Goal: Transaction & Acquisition: Purchase product/service

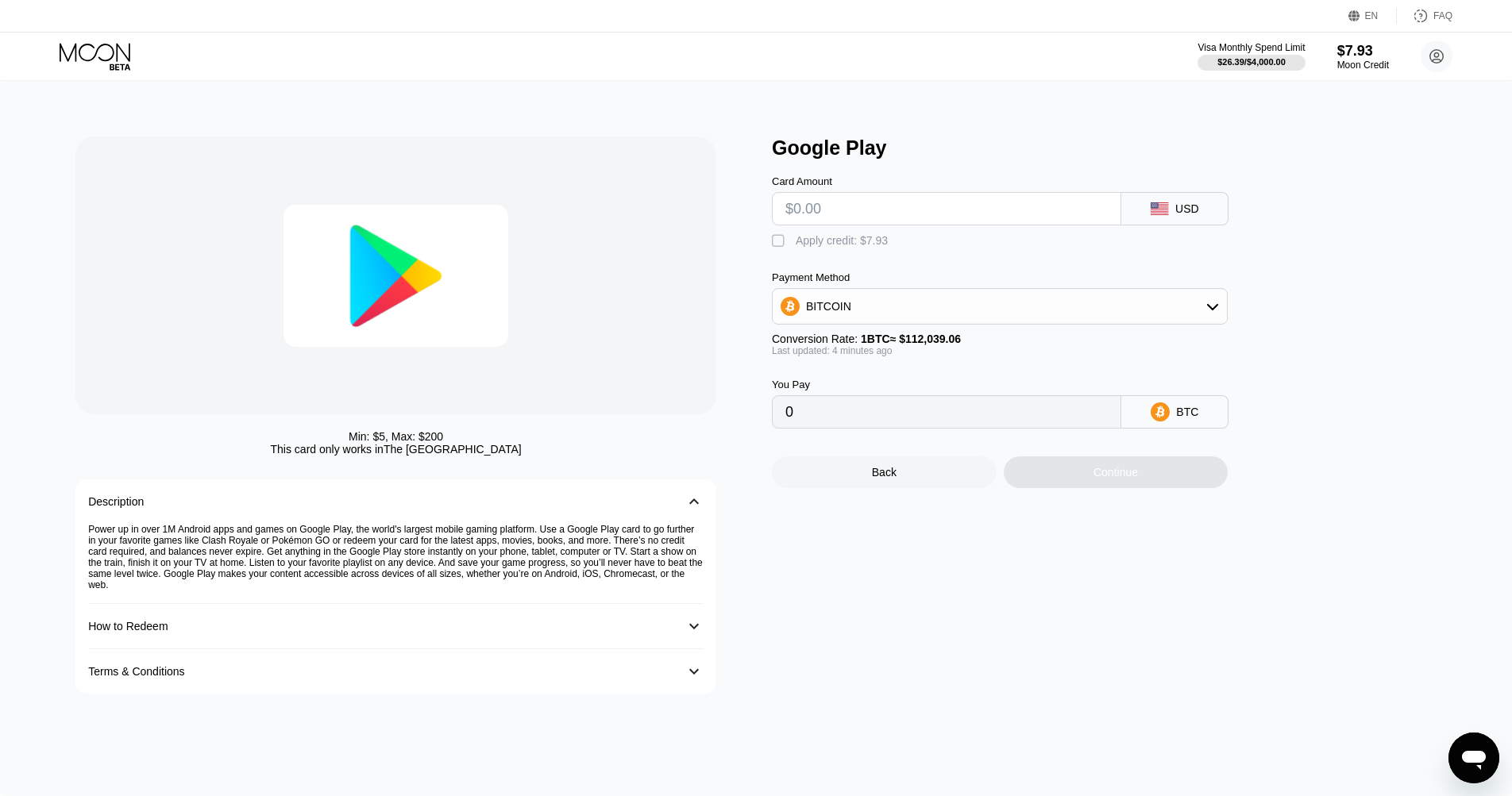
scroll to position [1, 0]
click at [808, 204] on input "text" at bounding box center [946, 207] width 322 height 32
type input "$5"
type input "0.00004461"
type input "$50"
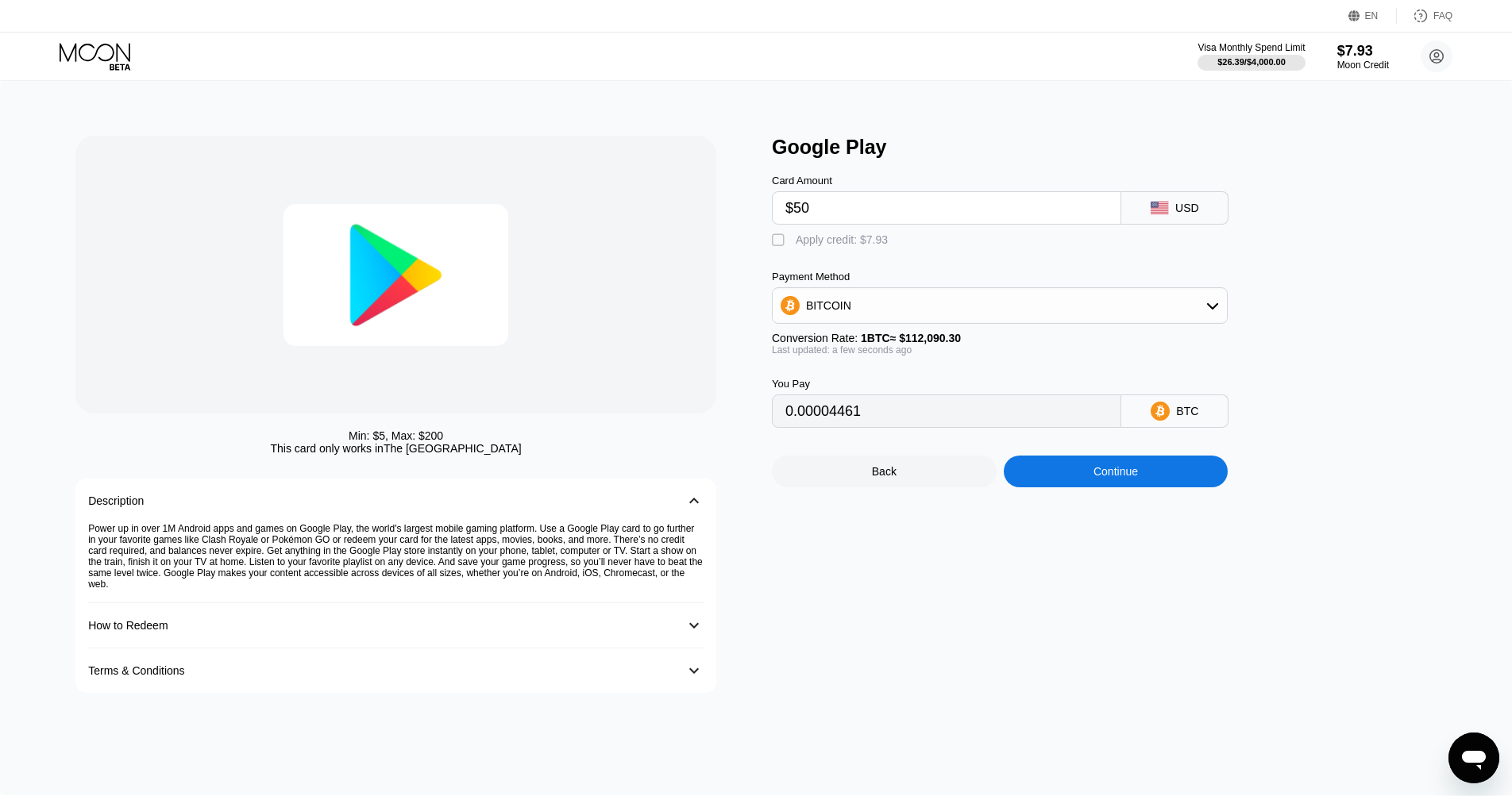
type input "0.00044607"
type input "$50"
click at [1357, 301] on div "Google Play Card Amount $50 USD  Apply credit: $7.93 Payment Method BITCOIN Co…" at bounding box center [1112, 415] width 681 height 557
click at [1209, 310] on icon at bounding box center [1212, 305] width 12 height 12
click at [843, 391] on span "USDT on TRON" at bounding box center [850, 384] width 80 height 12
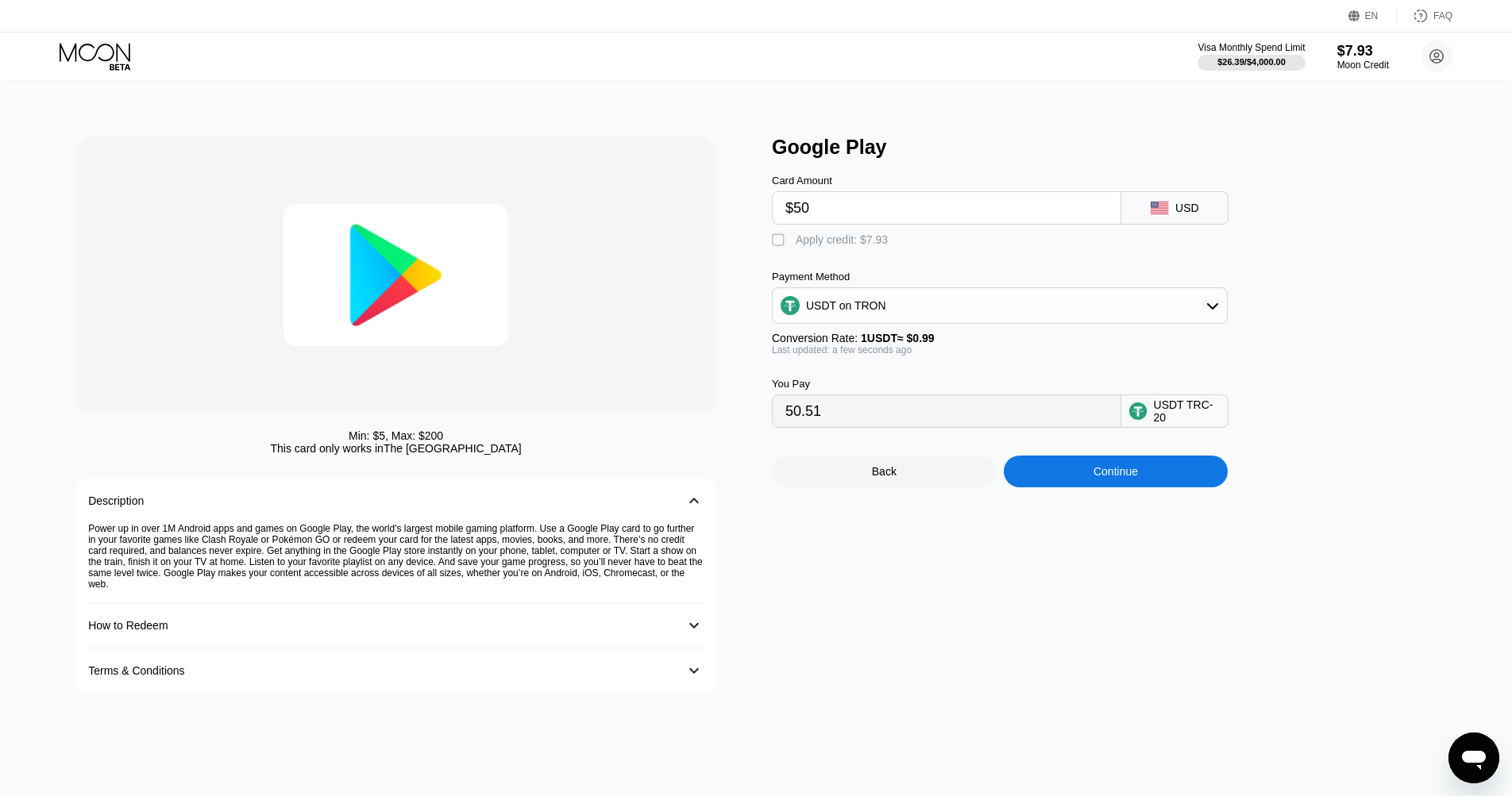
click at [776, 242] on div "" at bounding box center [779, 240] width 16 height 16
type input "42.49"
click at [1086, 480] on div "Continue" at bounding box center [1116, 471] width 225 height 32
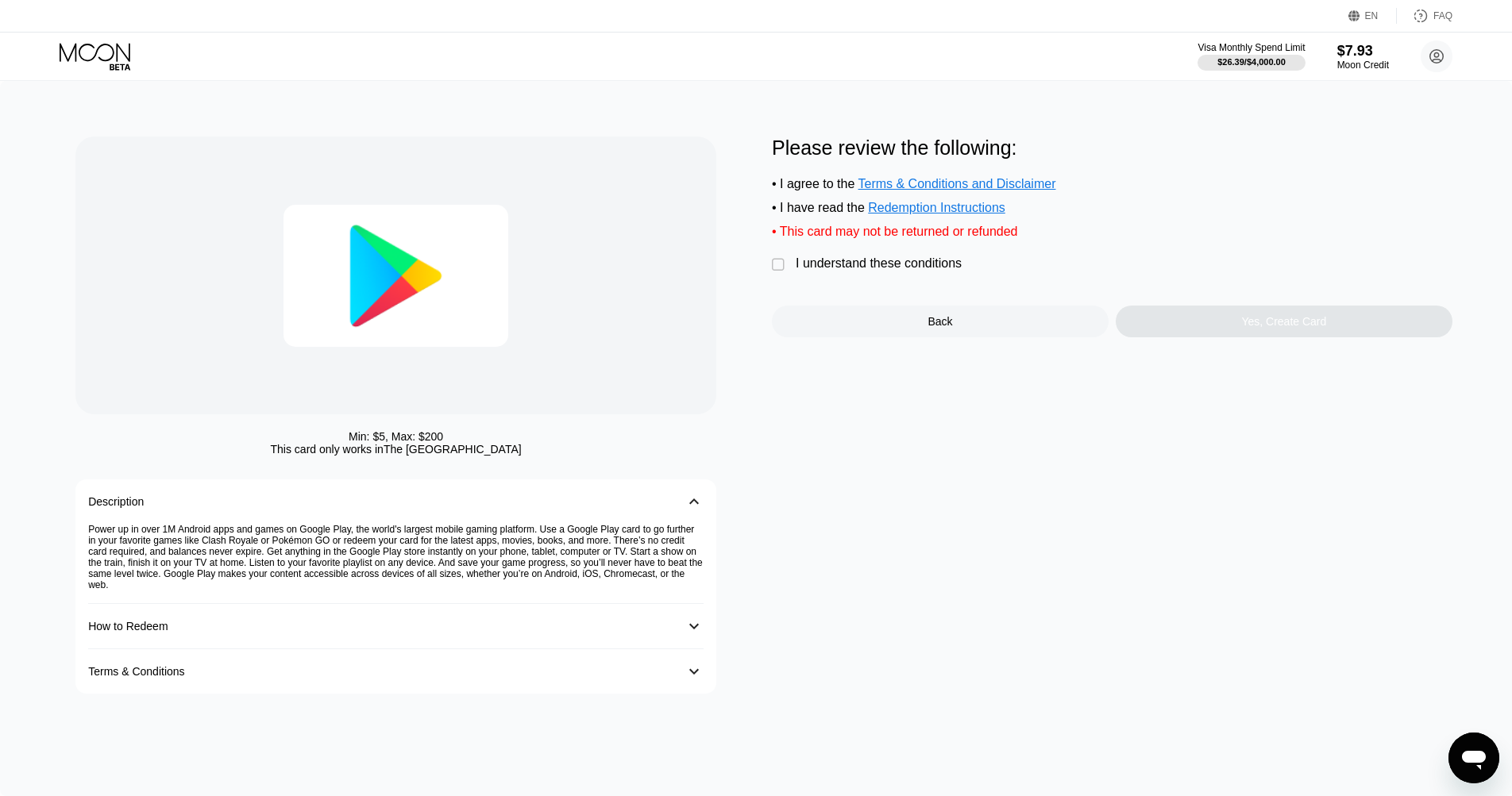
click at [779, 266] on div "" at bounding box center [779, 265] width 16 height 16
click at [1255, 330] on div "Yes, Create Card" at bounding box center [1284, 321] width 337 height 32
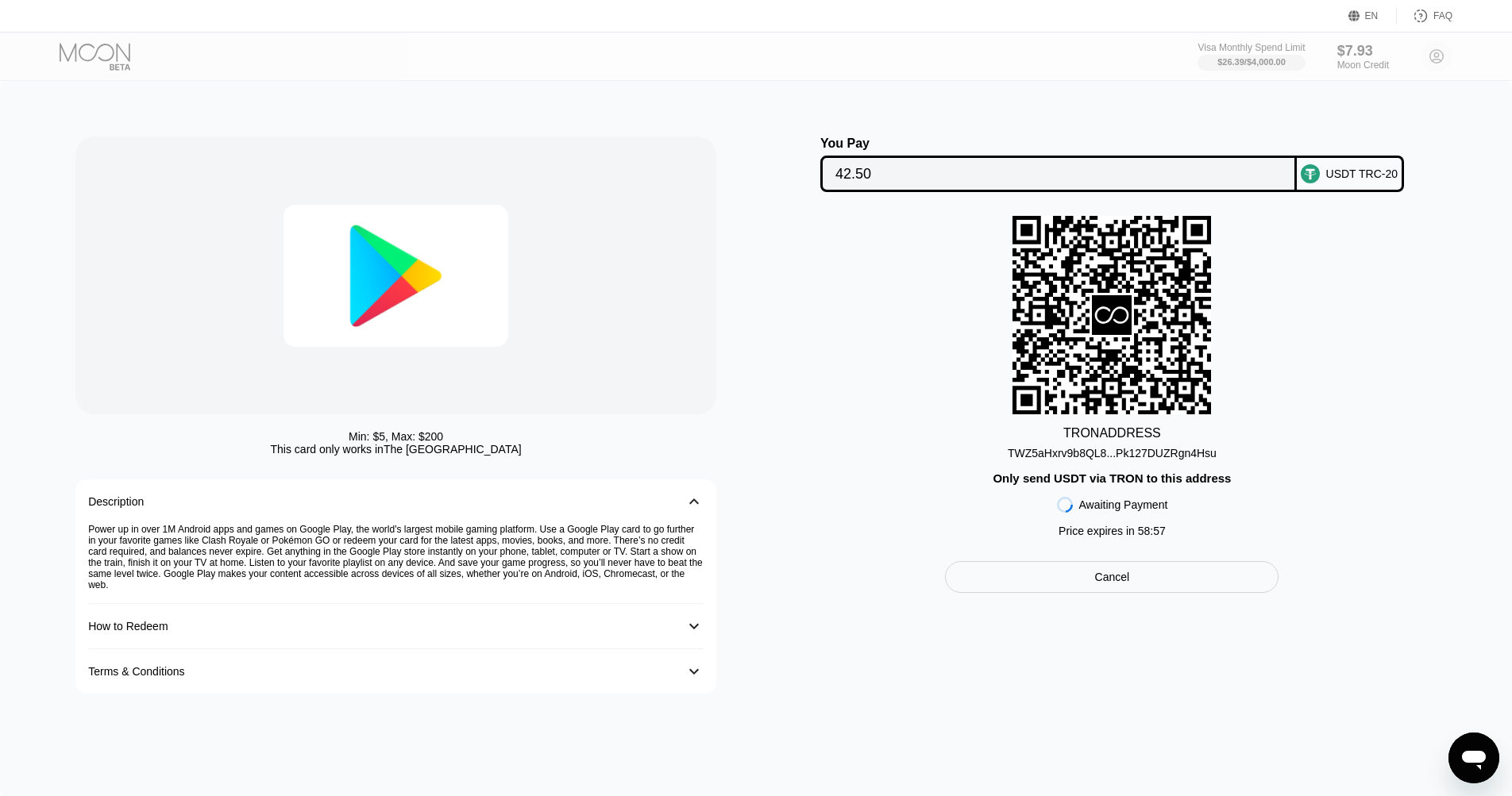
click at [1179, 452] on div "TWZ5aHxrv9b8QL8...Pk127DUZRgn4Hsu" at bounding box center [1112, 453] width 209 height 12
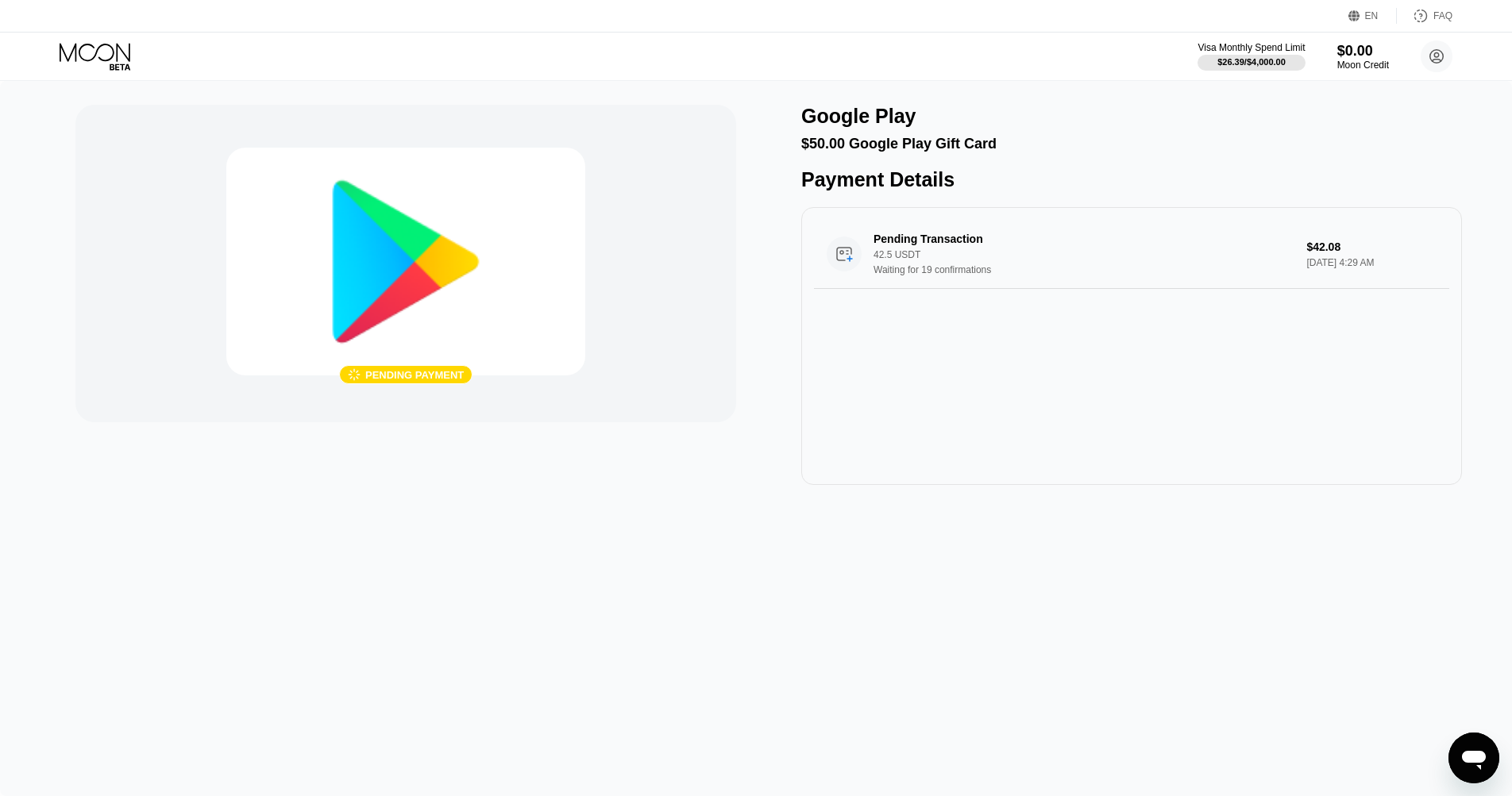
click at [107, 45] on icon at bounding box center [97, 57] width 74 height 28
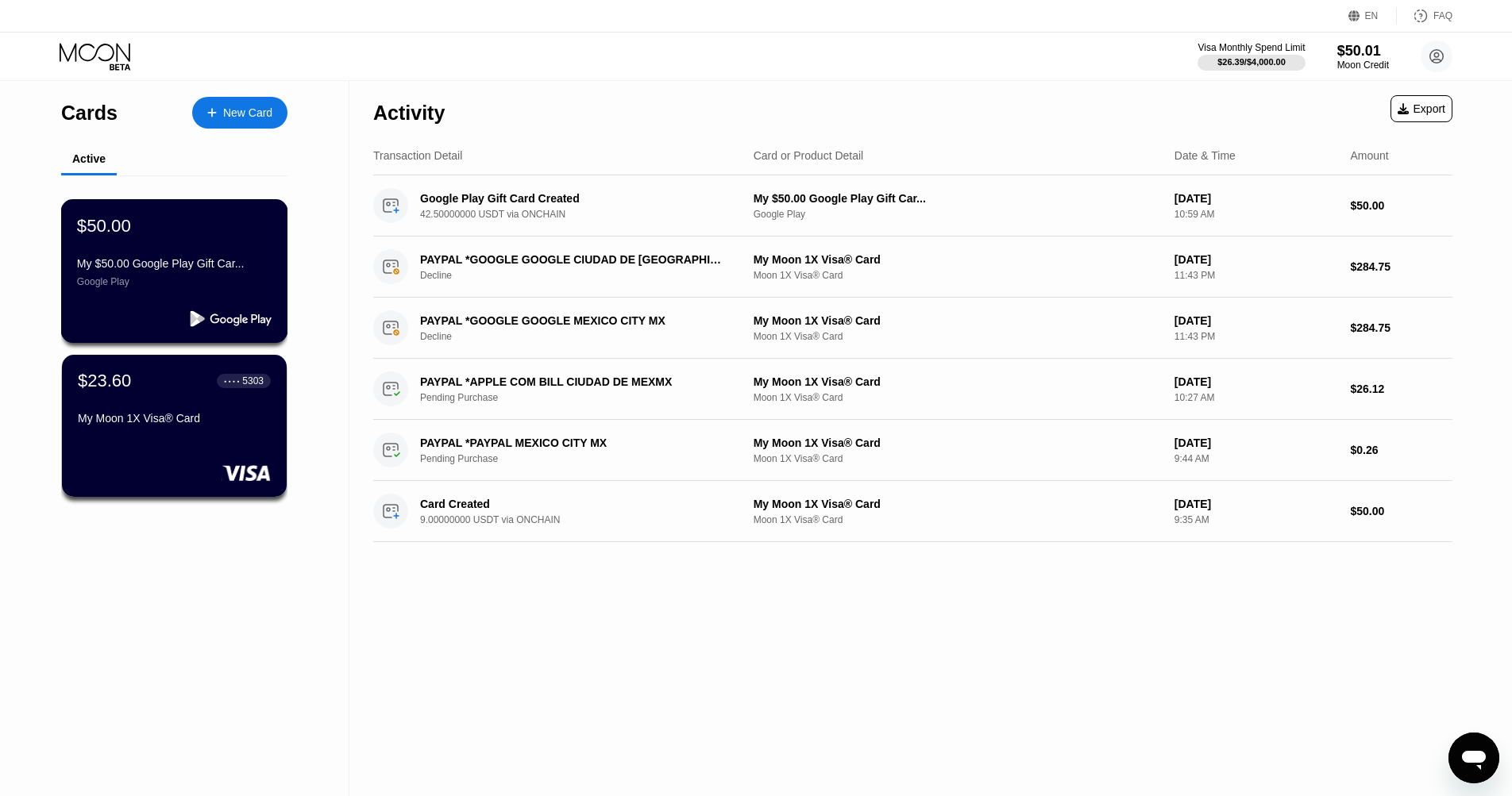
click at [184, 242] on div "$50.00 My $50.00 Google Play Gift Car... Google Play" at bounding box center [174, 251] width 194 height 72
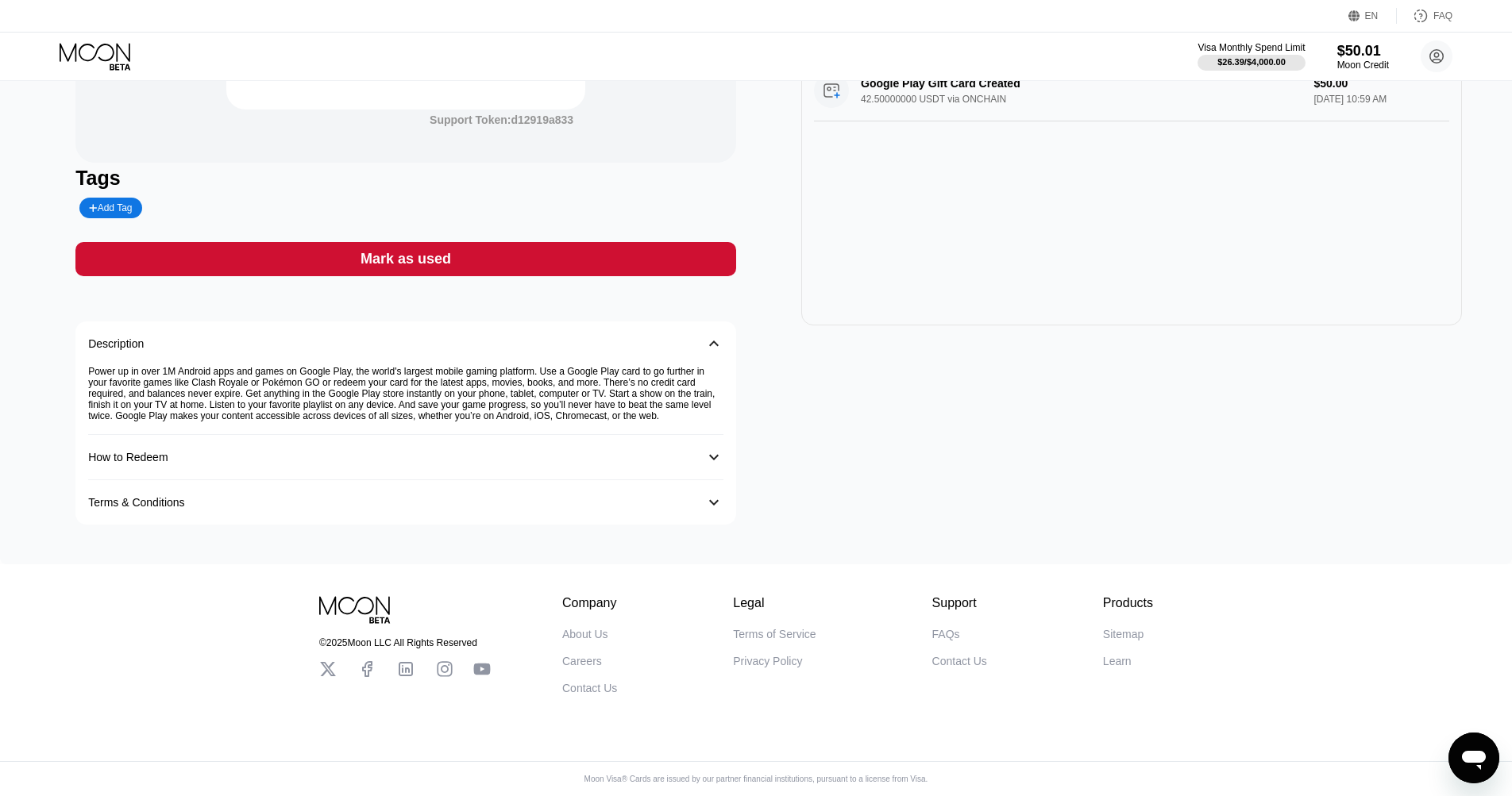
scroll to position [280, 0]
click at [568, 451] on div "How to Redeem" at bounding box center [390, 457] width 603 height 12
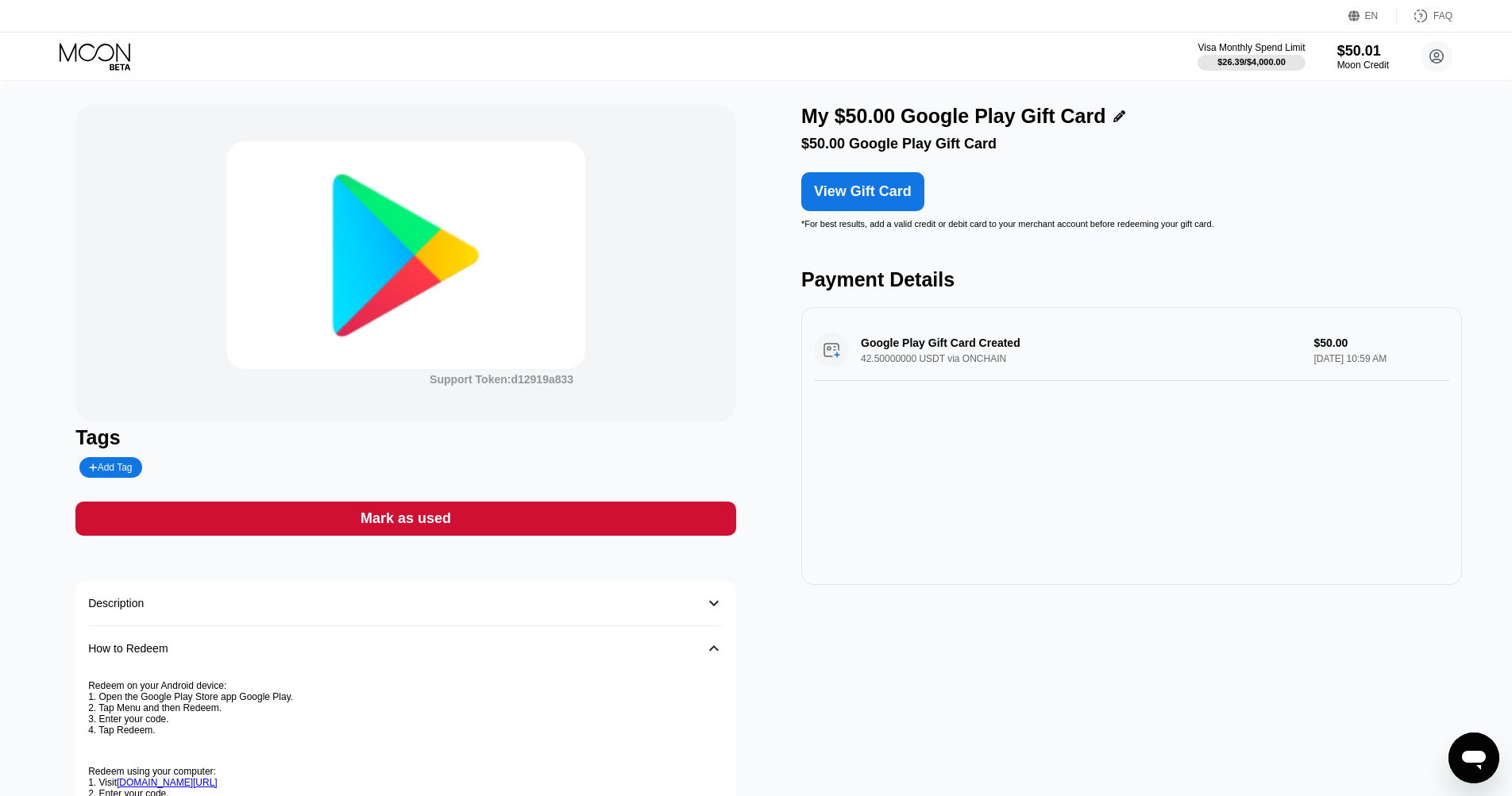
scroll to position [0, 0]
click at [863, 197] on div "View Gift Card" at bounding box center [863, 192] width 98 height 16
click at [890, 199] on div "View Gift Card" at bounding box center [863, 192] width 98 height 16
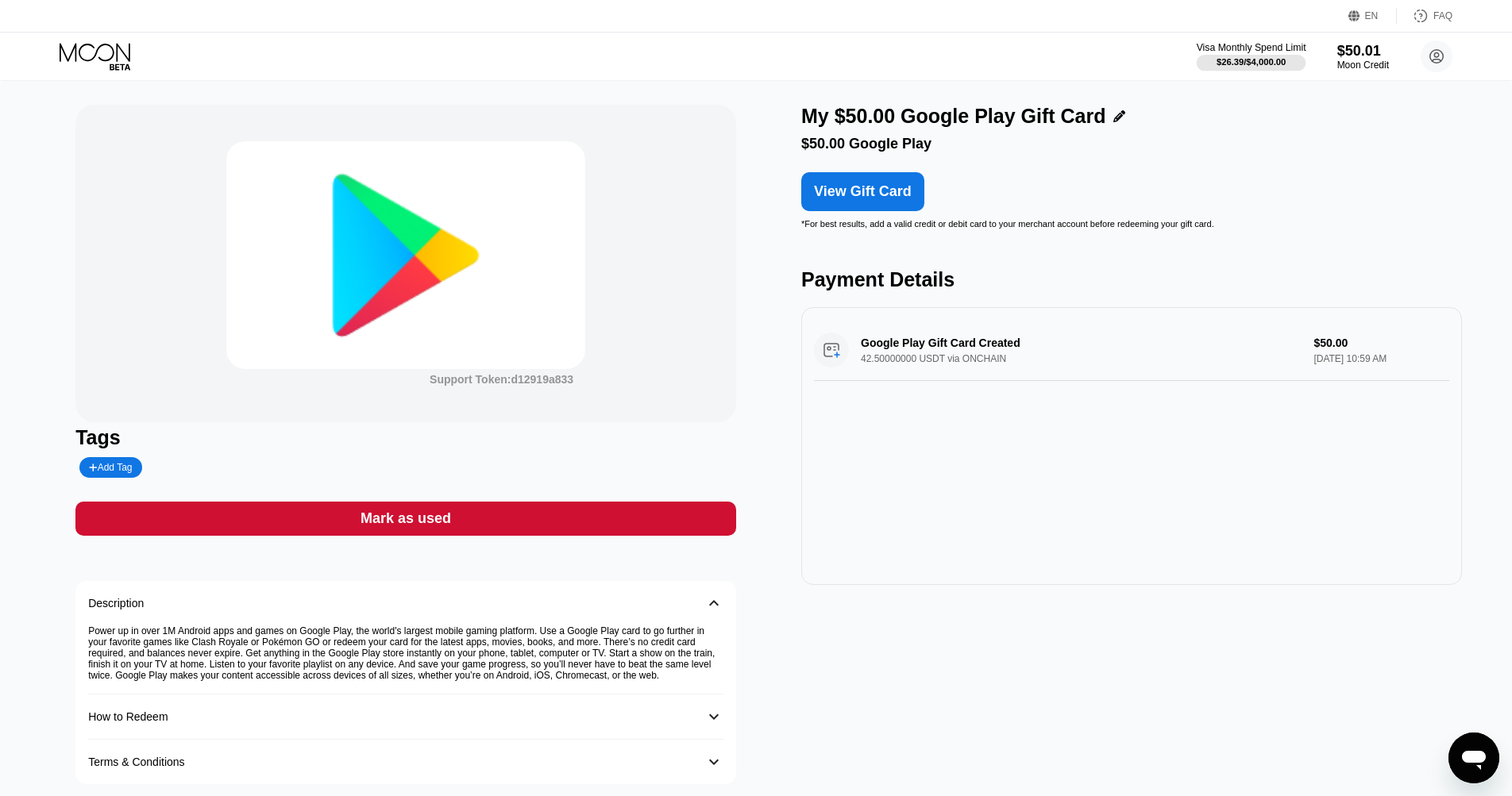
click at [1250, 47] on div "Visa Monthly Spend Limit" at bounding box center [1252, 48] width 110 height 11
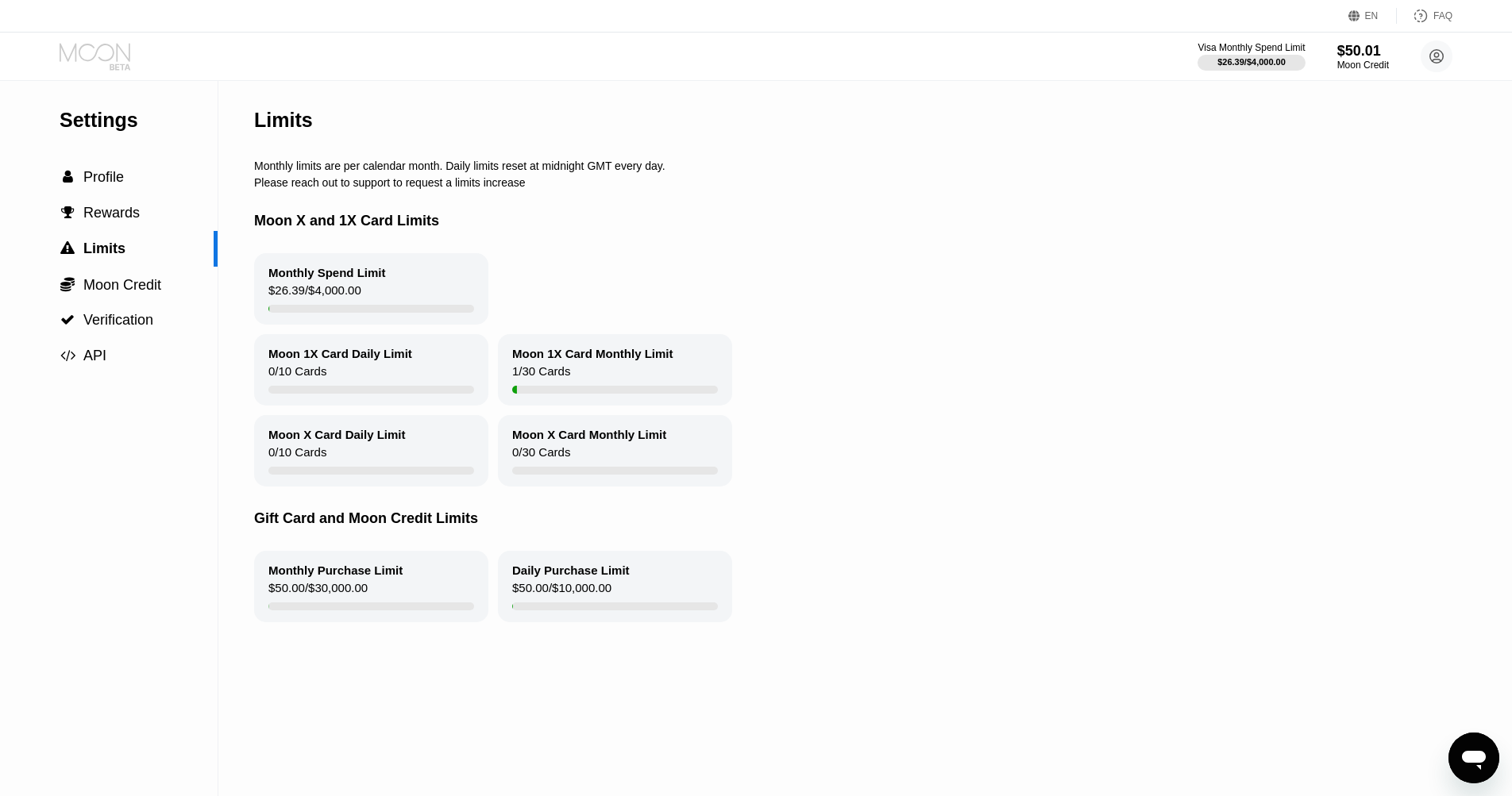
click at [109, 57] on icon at bounding box center [97, 57] width 74 height 28
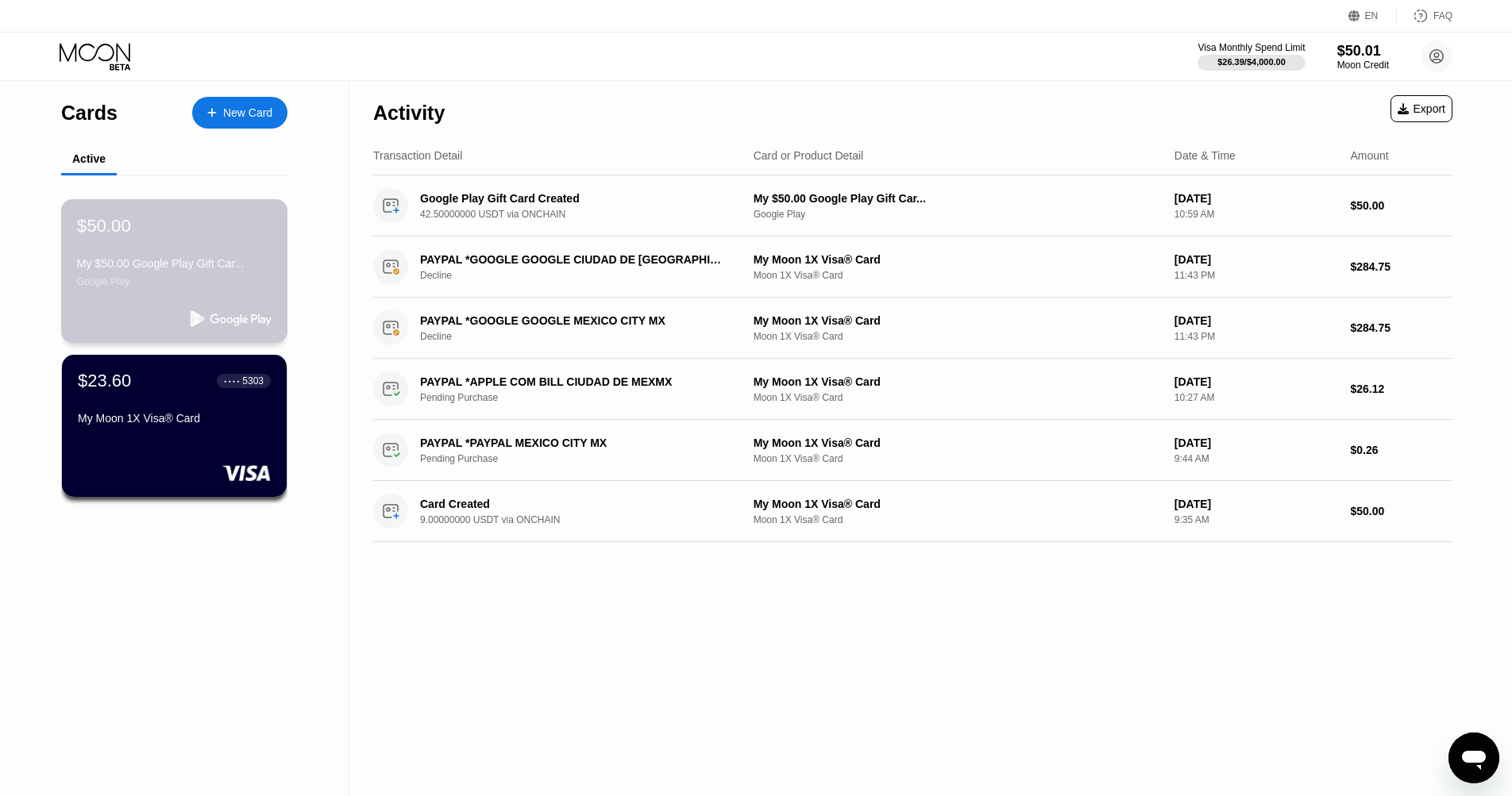
click at [248, 250] on div "$50.00 My $50.00 Google Play Gift Car... Google Play" at bounding box center [174, 251] width 194 height 72
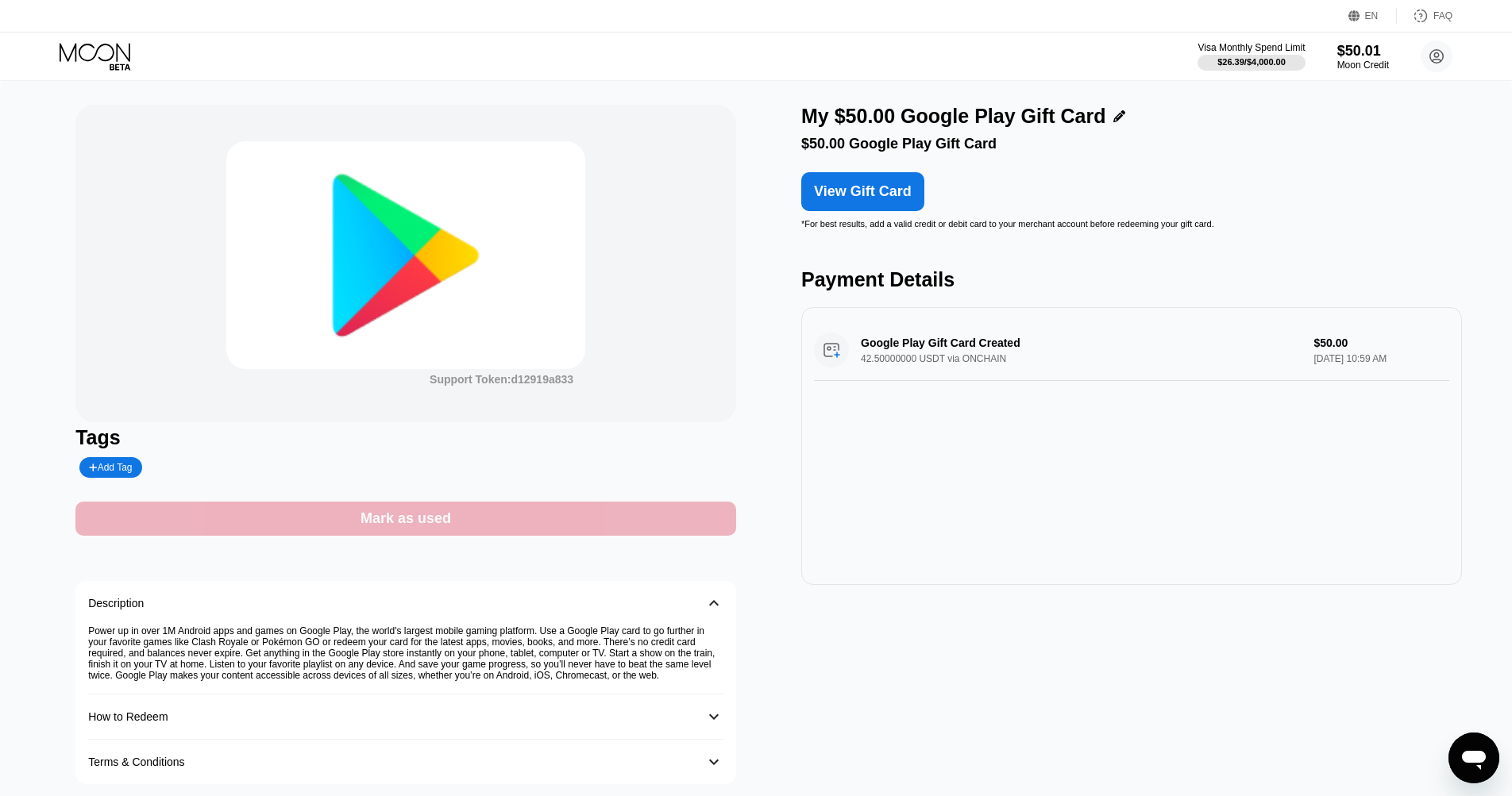
click at [389, 521] on div "Mark as used" at bounding box center [406, 519] width 90 height 18
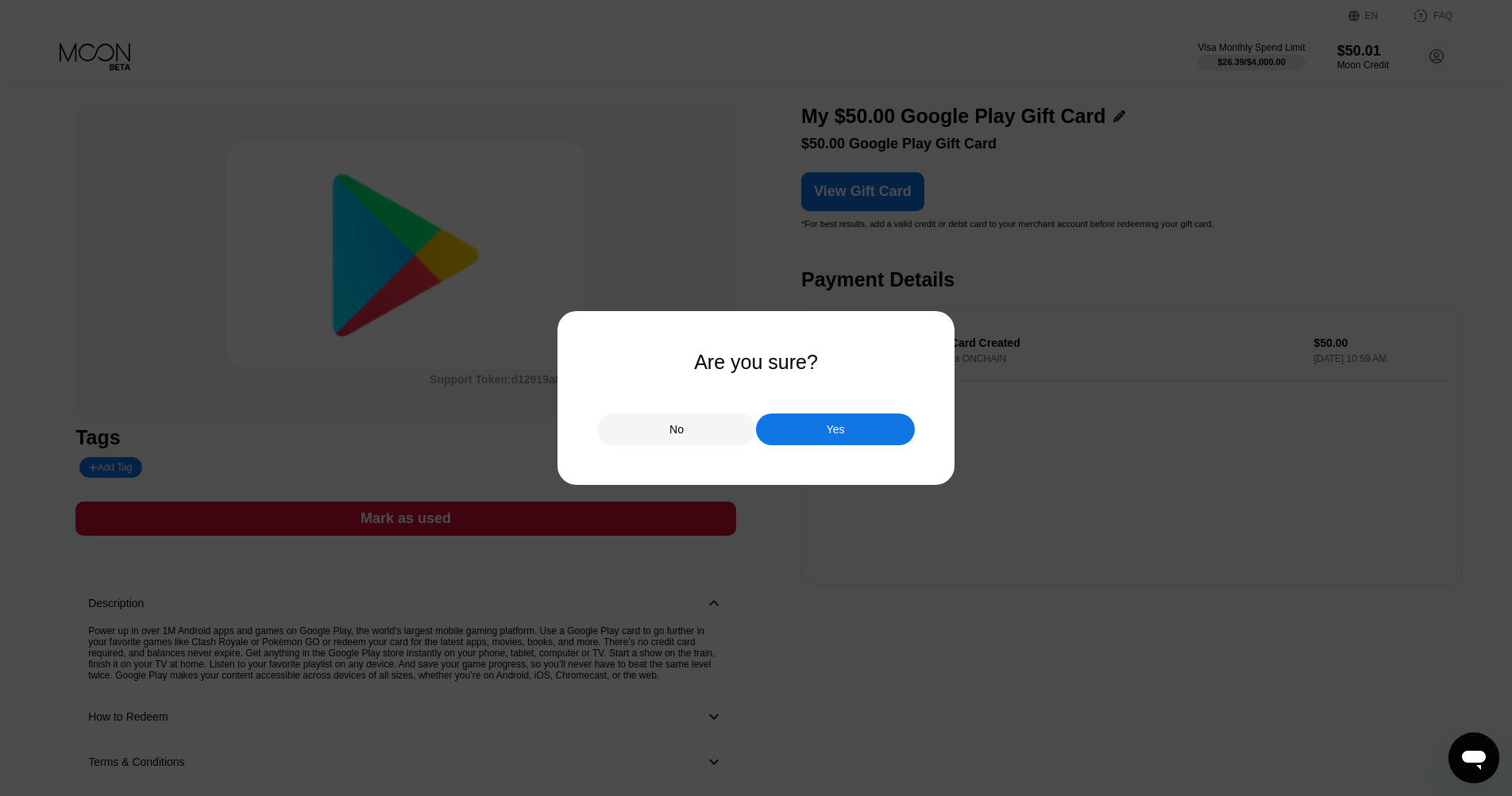
click at [710, 430] on div "No" at bounding box center [676, 430] width 159 height 32
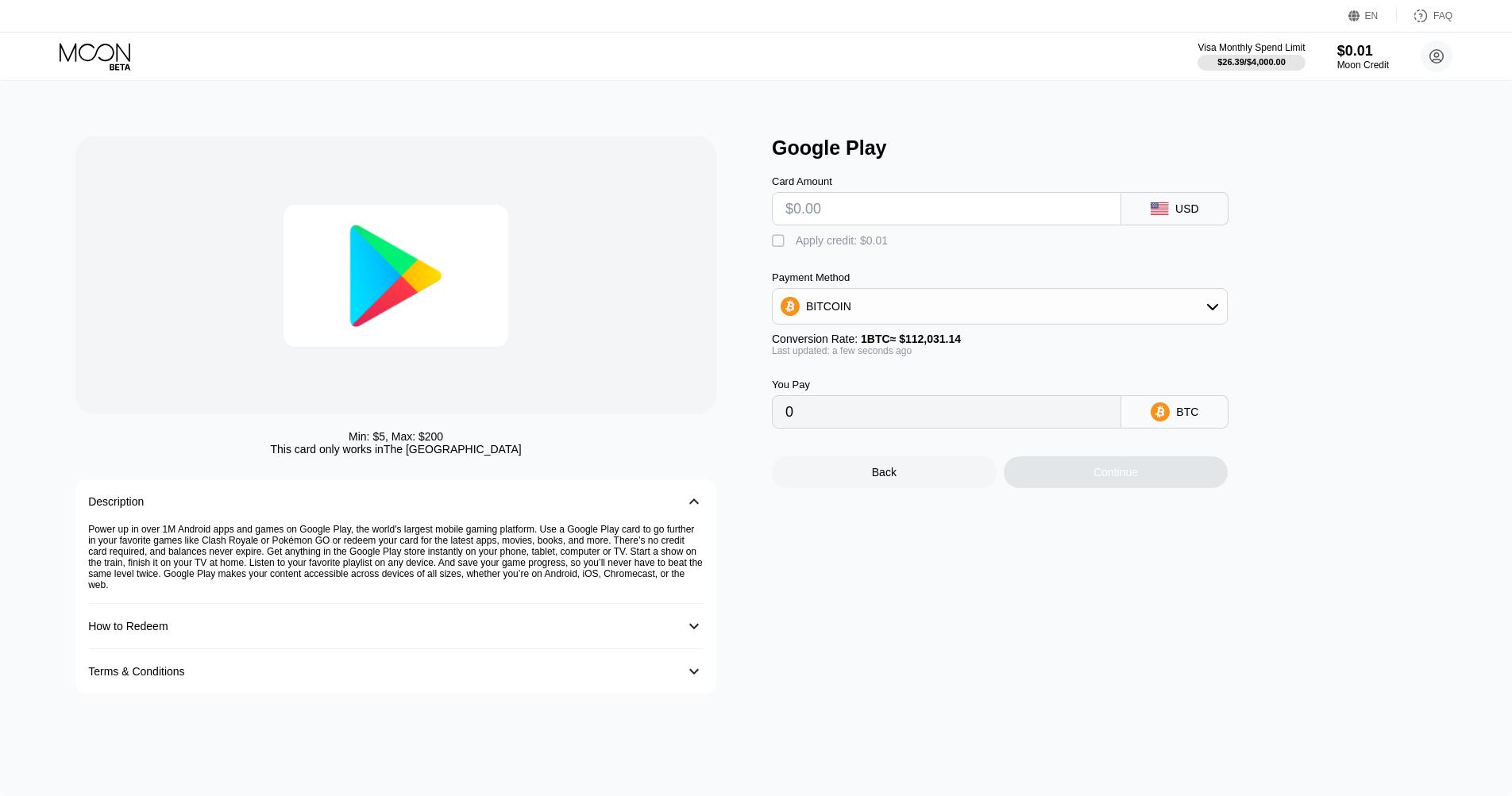
click at [804, 214] on input "text" at bounding box center [946, 208] width 322 height 32
type input "$2"
type input "0.00001786"
type input "$20"
type input "0.00017853"
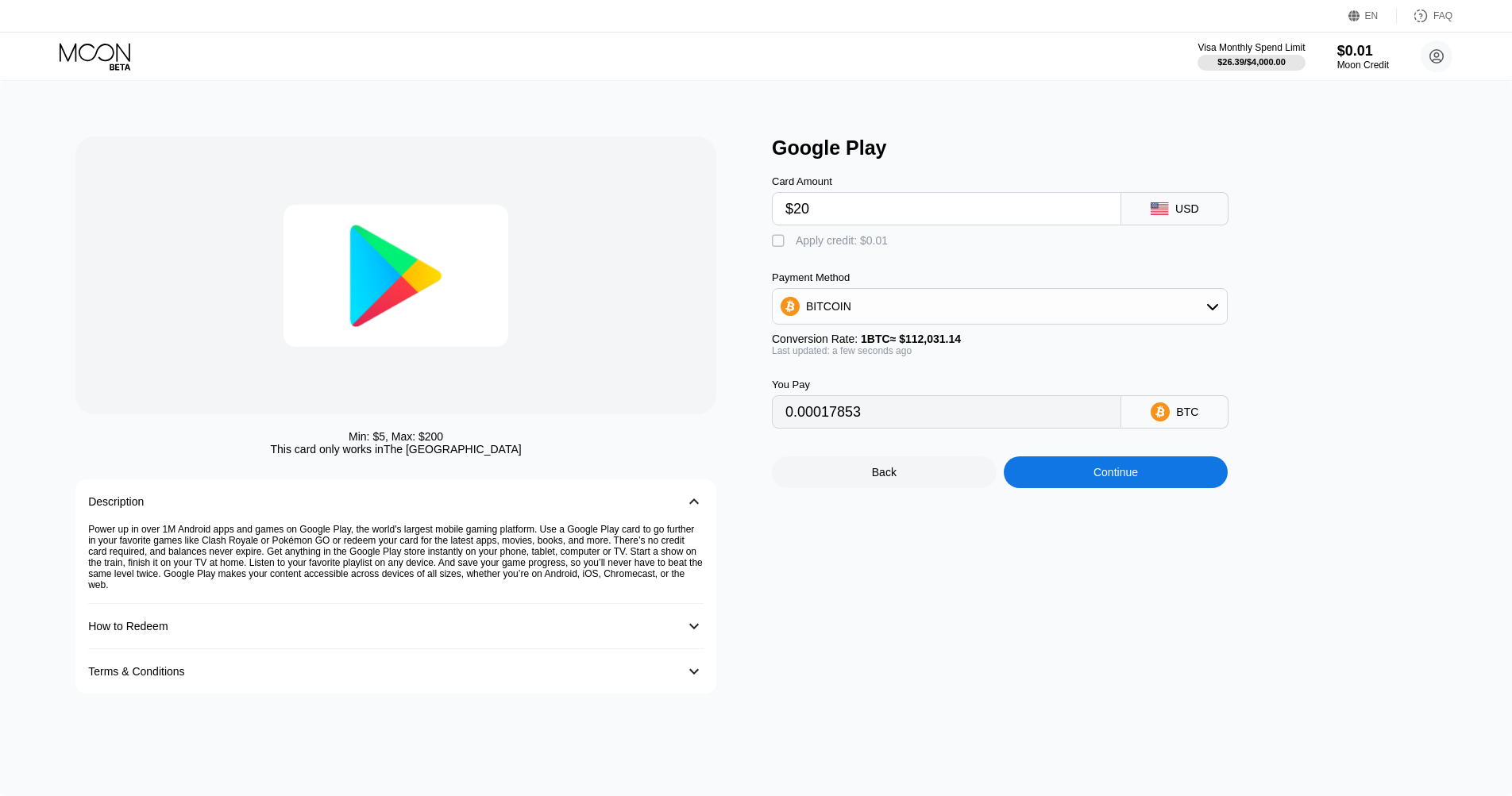
type input "$200"
type input "0.00178522"
type input "$200"
click at [1110, 294] on div "BITCOIN" at bounding box center [1000, 306] width 454 height 32
click at [916, 381] on div "USDT on TRON" at bounding box center [1009, 384] width 412 height 12
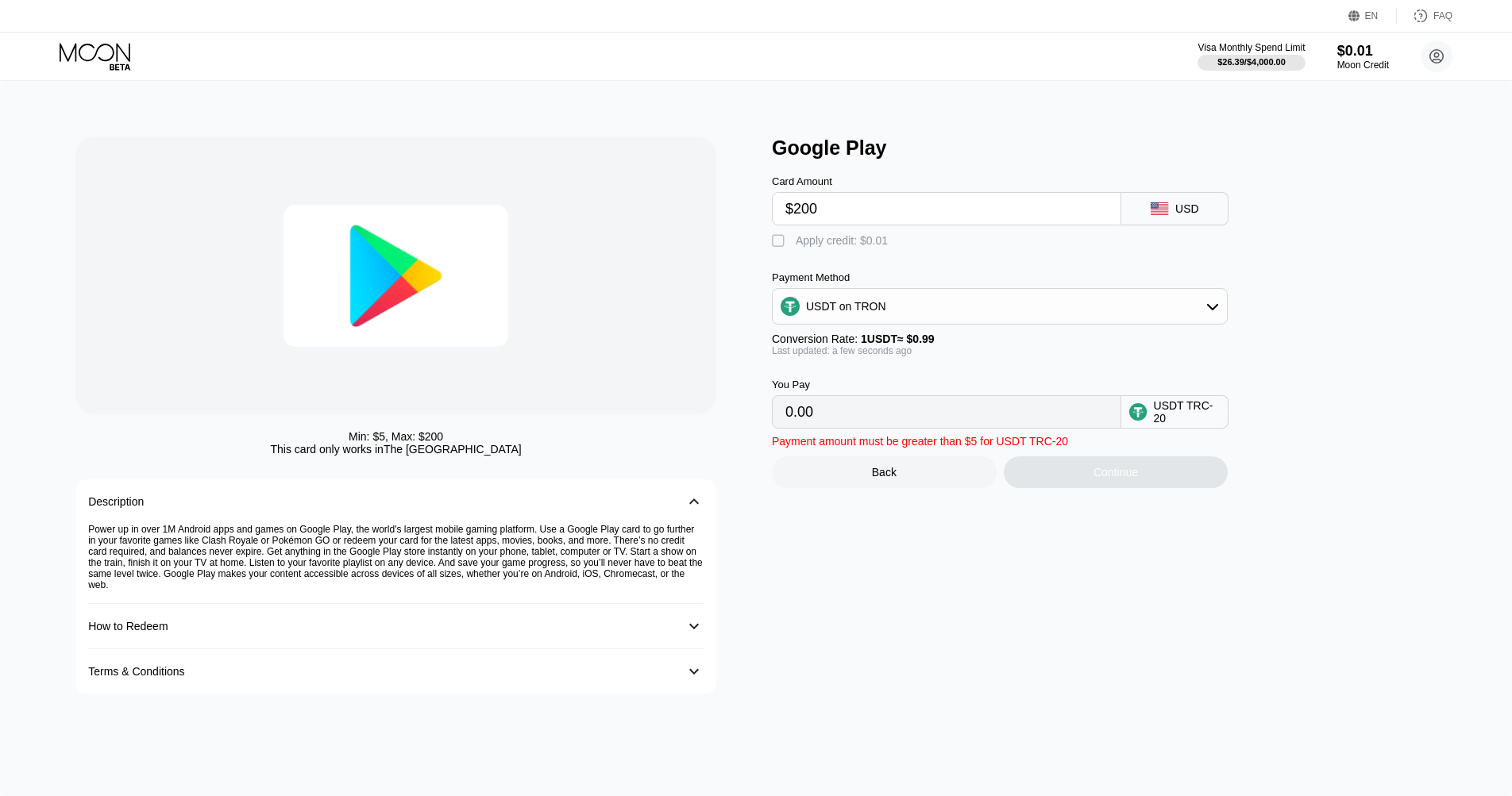
type input "202.02"
click at [1116, 479] on div "Continue" at bounding box center [1116, 472] width 44 height 12
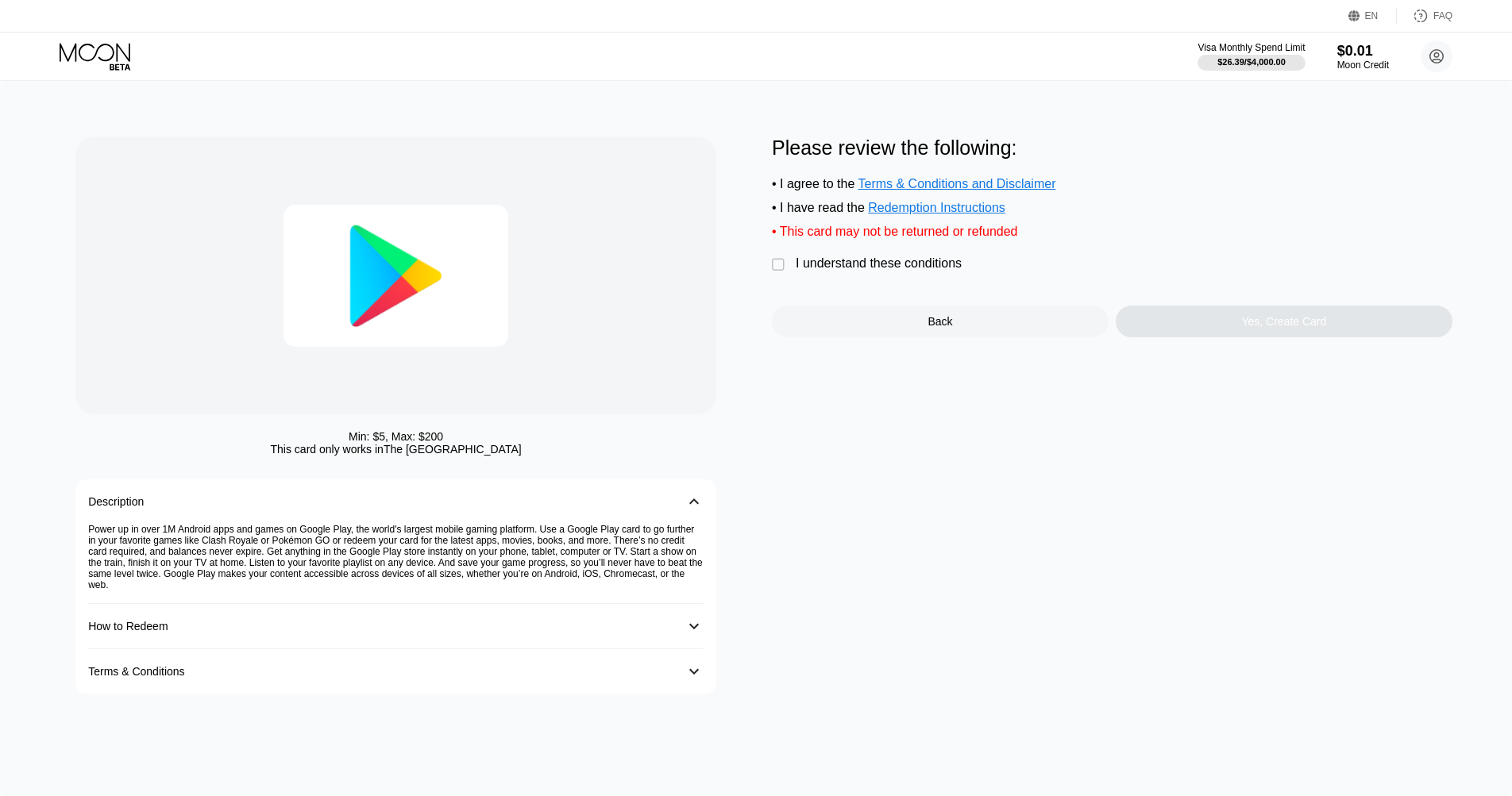
click at [772, 266] on div "" at bounding box center [779, 265] width 16 height 16
click at [1181, 328] on div "Yes, Create Card" at bounding box center [1284, 321] width 337 height 32
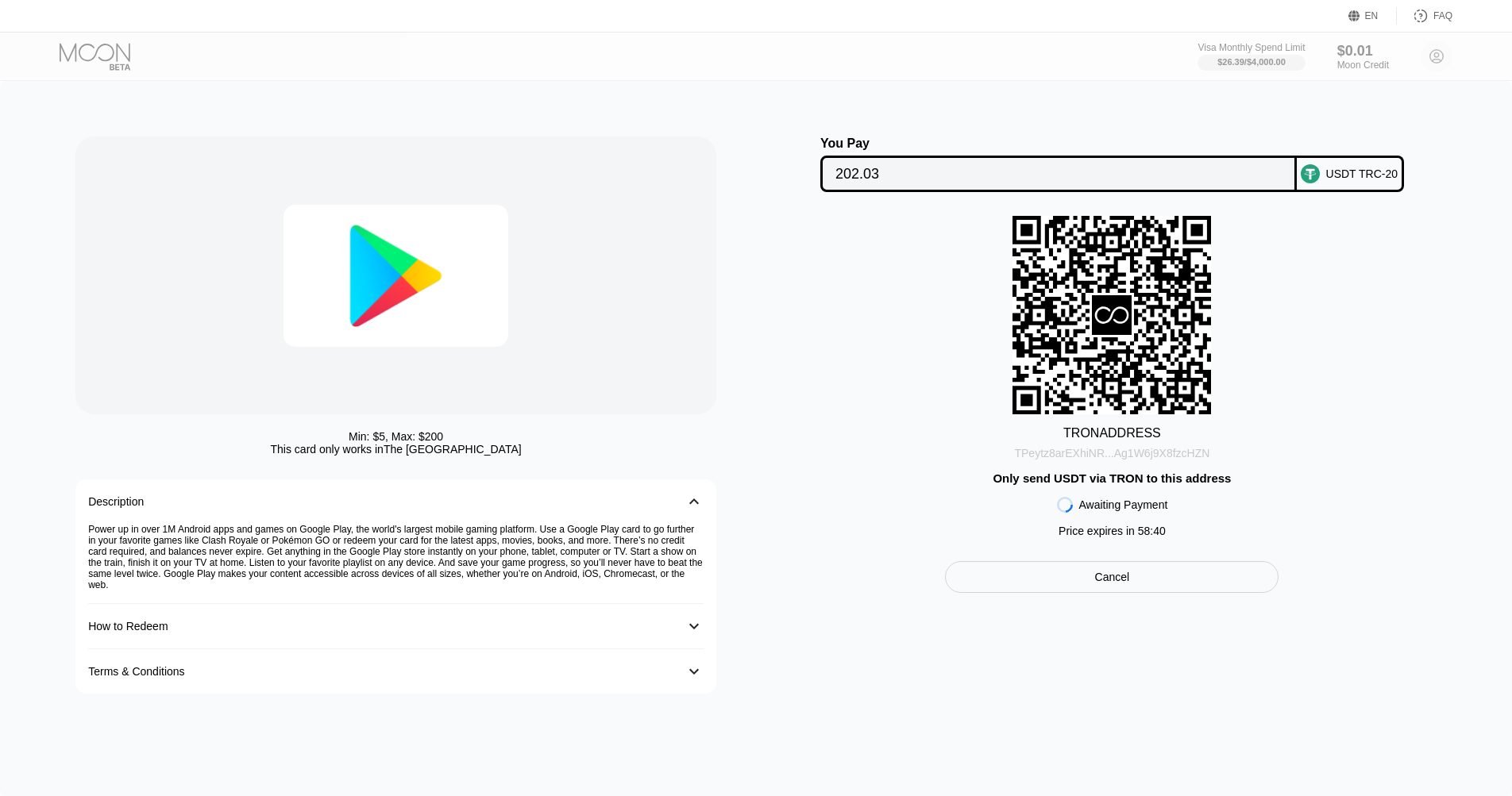
drag, startPoint x: 1200, startPoint y: 455, endPoint x: 1213, endPoint y: 456, distance: 13.0
click at [1200, 455] on div "TPeytz8arEXhiNR...Ag1W6j9X8fzcHZN" at bounding box center [1112, 453] width 195 height 12
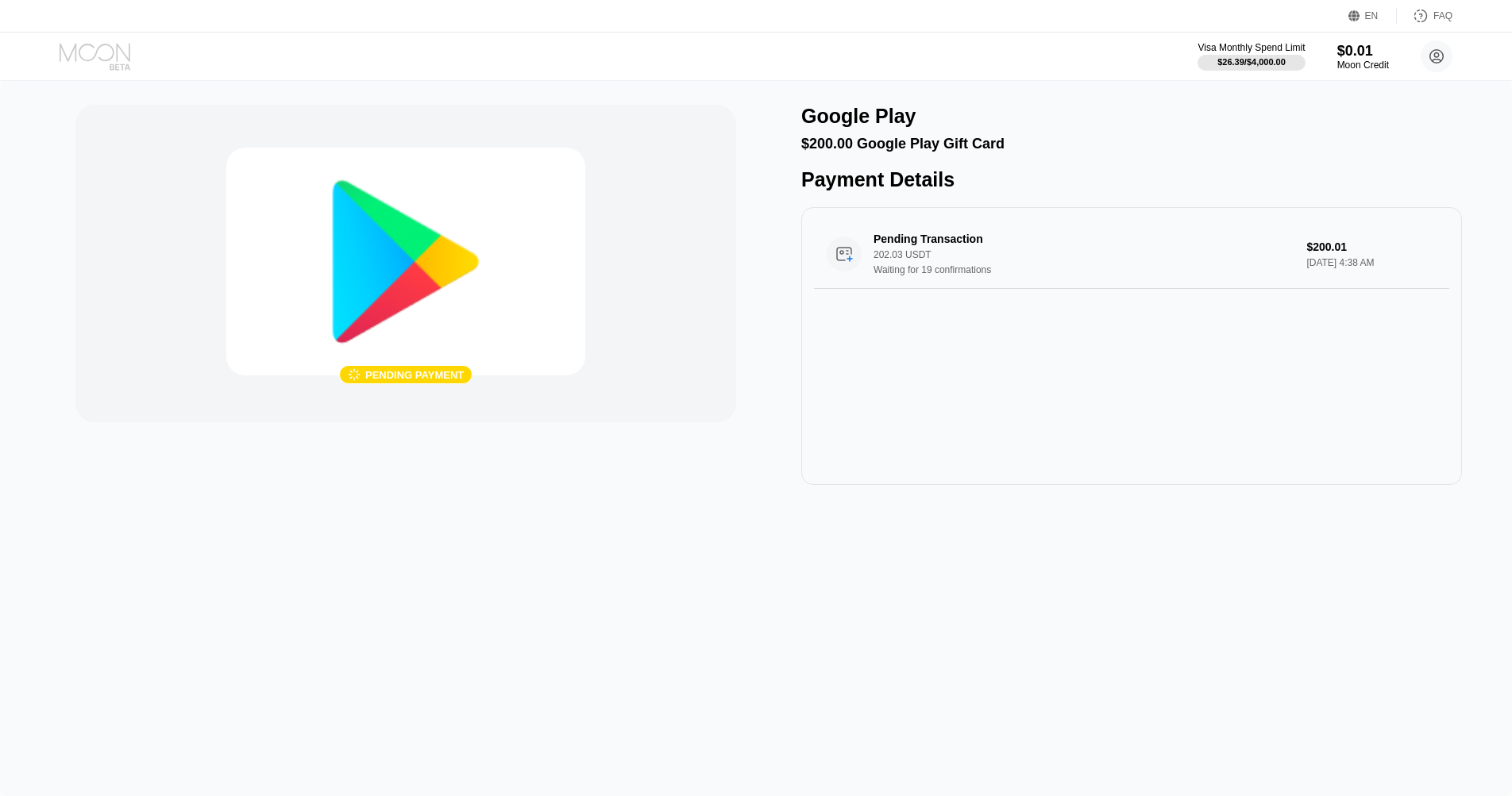
click at [107, 57] on icon at bounding box center [97, 57] width 74 height 28
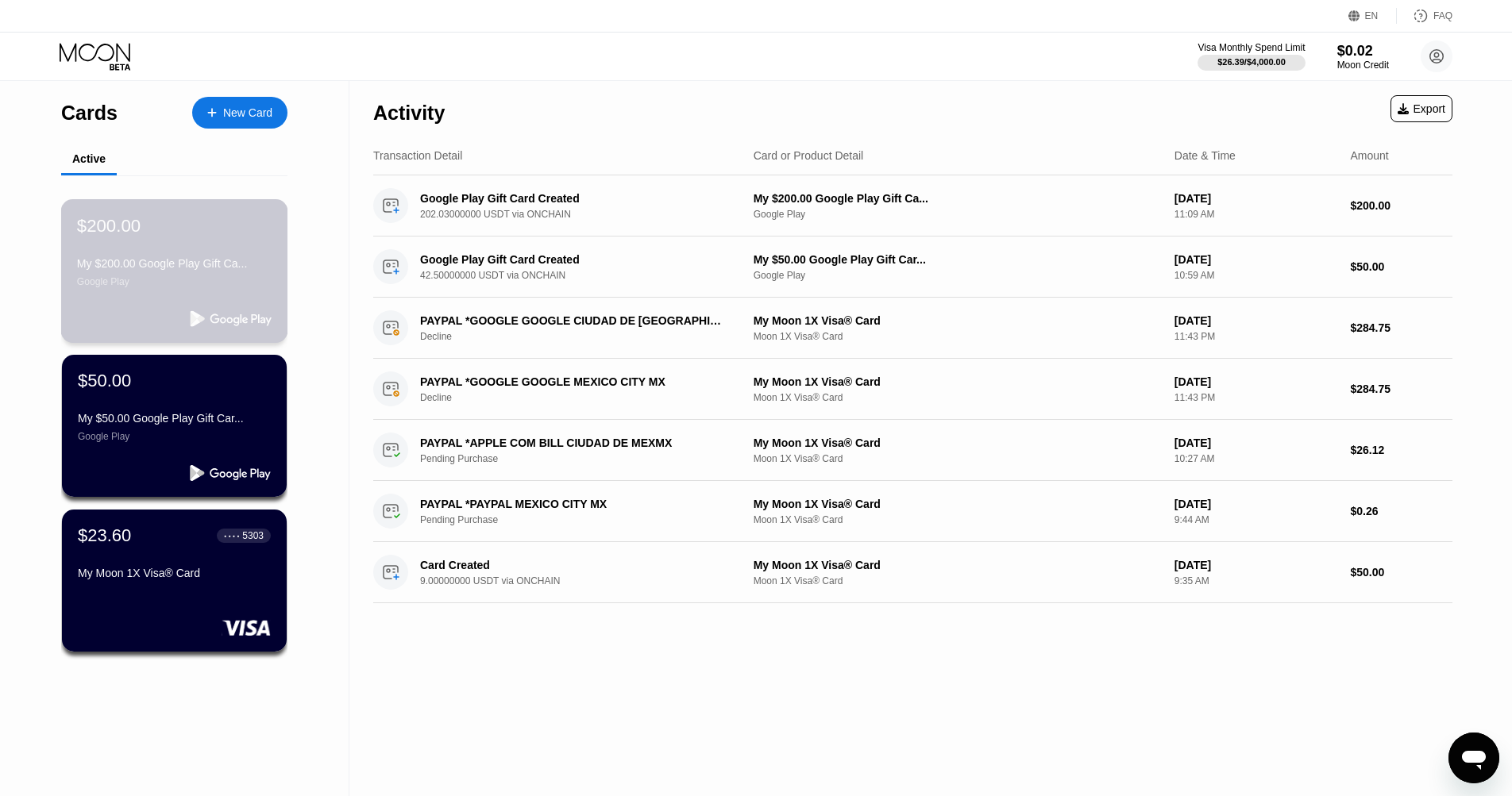
click at [153, 263] on div "My $200.00 Google Play Gift Ca..." at bounding box center [174, 263] width 194 height 12
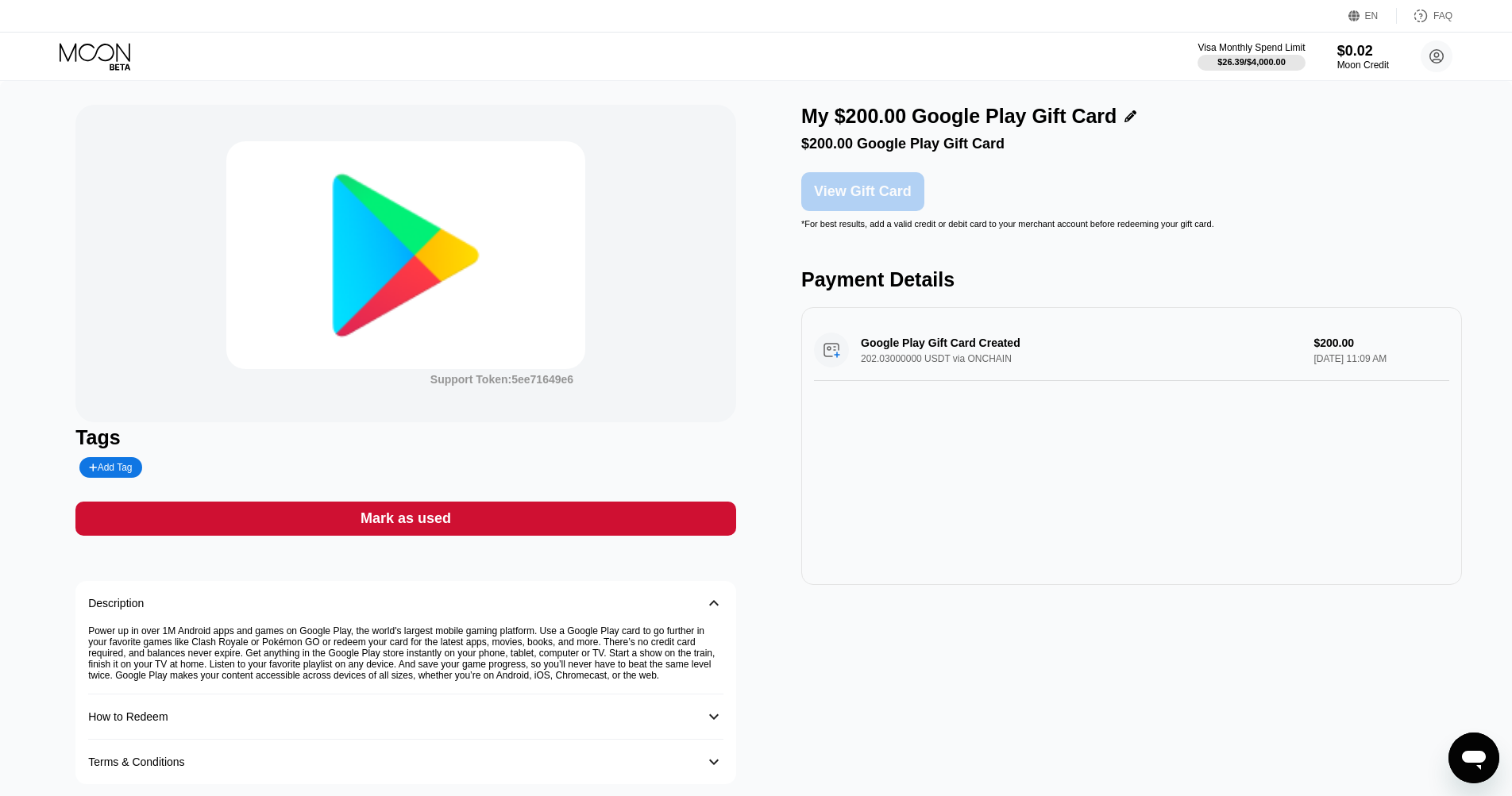
click at [857, 198] on div "View Gift Card" at bounding box center [863, 192] width 98 height 16
click at [98, 55] on icon at bounding box center [97, 57] width 74 height 28
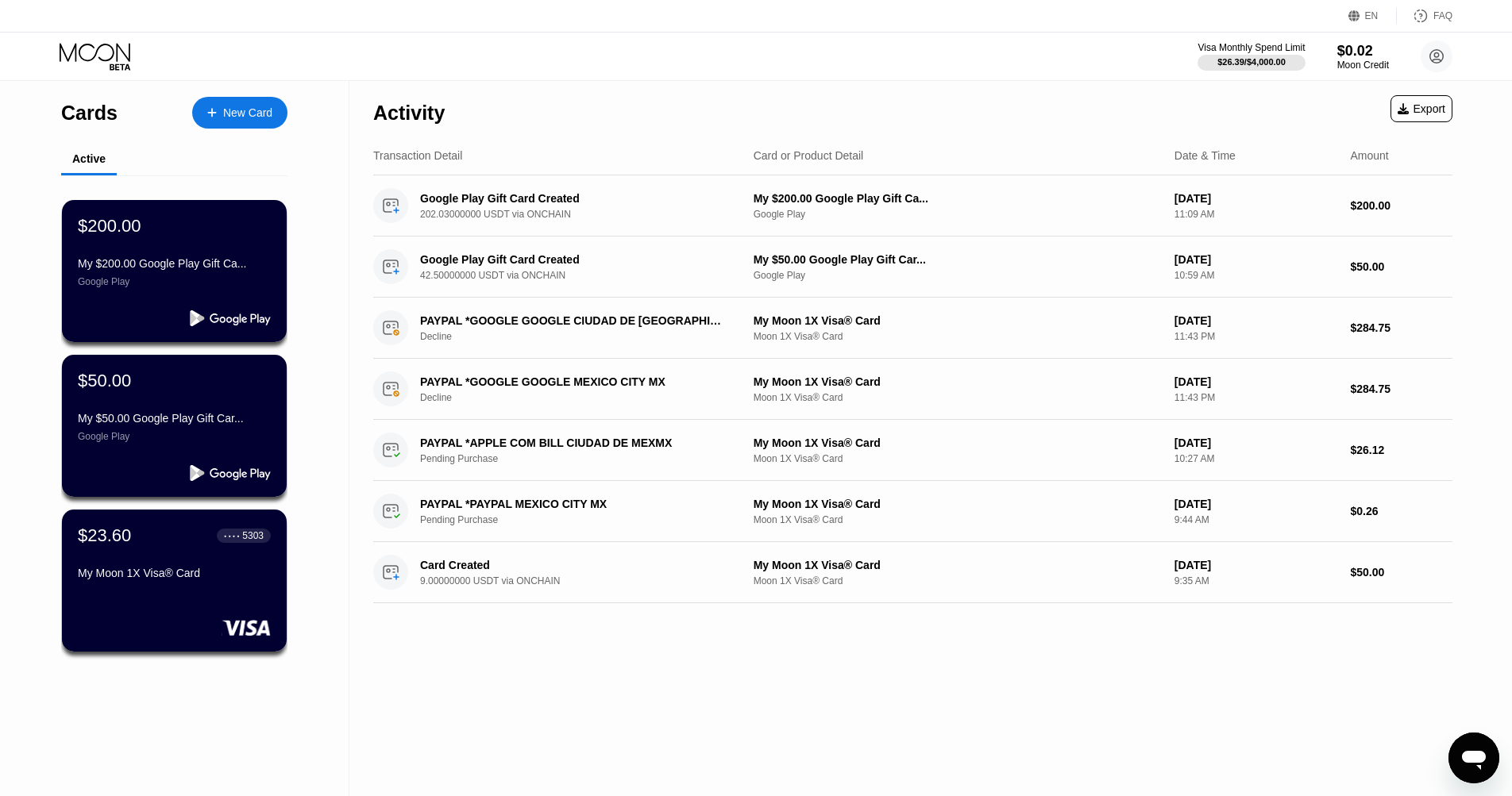
click at [234, 117] on div "New Card" at bounding box center [248, 113] width 49 height 13
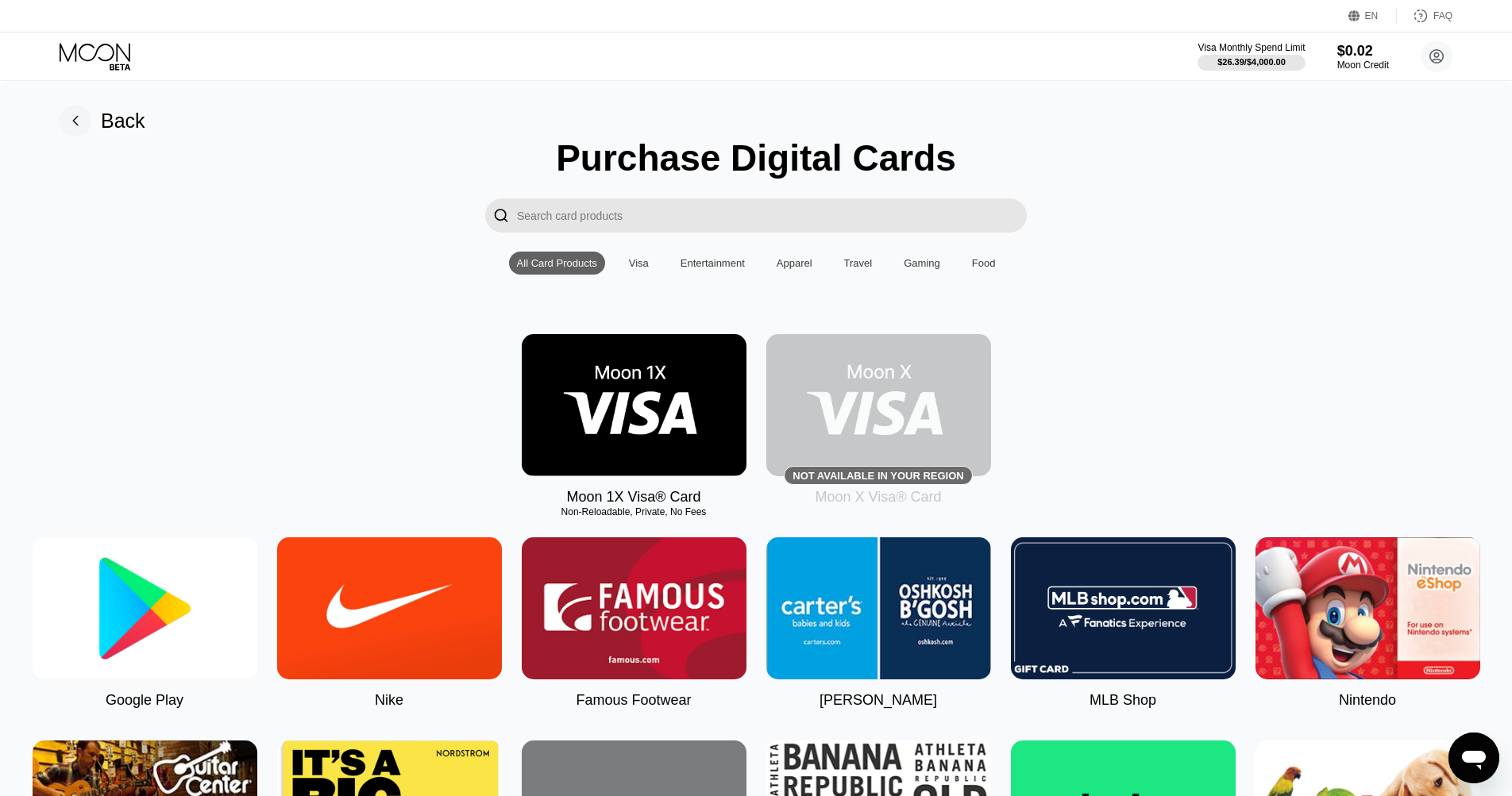
drag, startPoint x: 194, startPoint y: 570, endPoint x: 230, endPoint y: 558, distance: 37.9
click at [193, 570] on img at bounding box center [145, 608] width 225 height 142
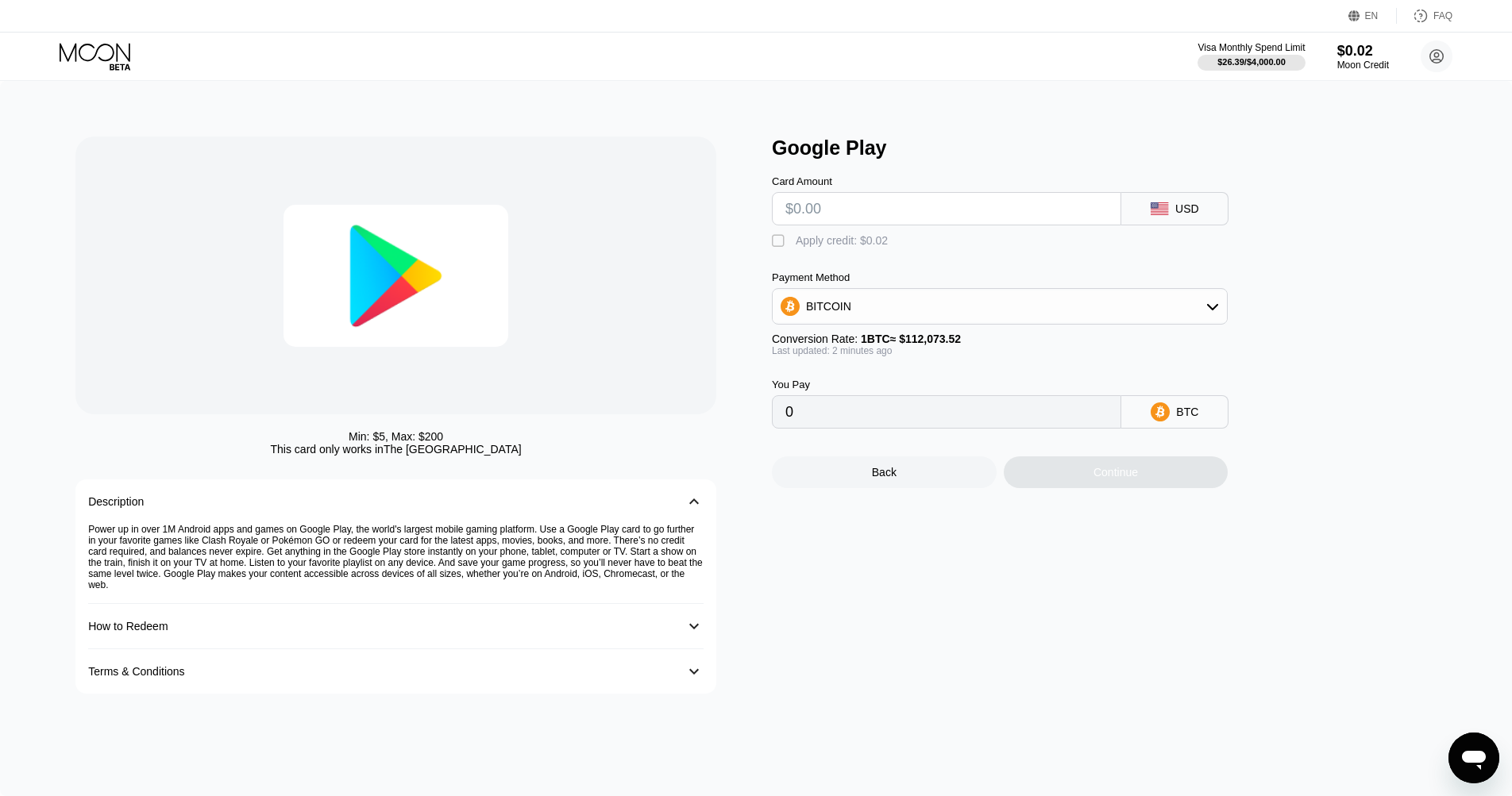
click at [1023, 214] on input "text" at bounding box center [946, 208] width 322 height 32
type input "$3"
type input "0.00002677"
type input "$30"
type input "0.00026769"
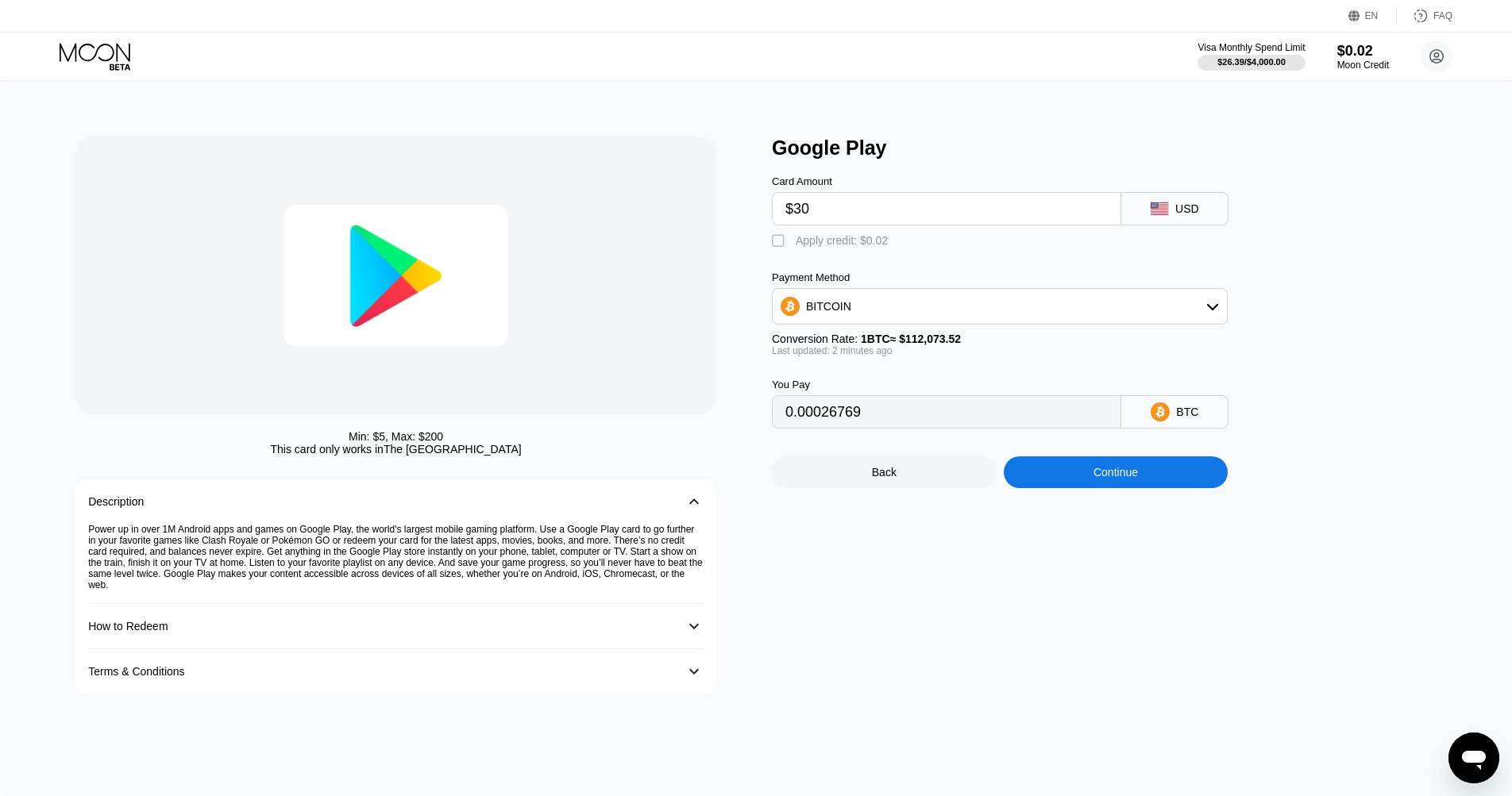
type input "$30"
drag, startPoint x: 1199, startPoint y: 314, endPoint x: 1171, endPoint y: 316, distance: 28.1
click at [1199, 314] on div "BITCOIN" at bounding box center [1000, 306] width 454 height 32
click at [991, 387] on div "USDT on TRON" at bounding box center [1009, 384] width 412 height 12
click at [780, 241] on div "" at bounding box center [779, 241] width 16 height 16
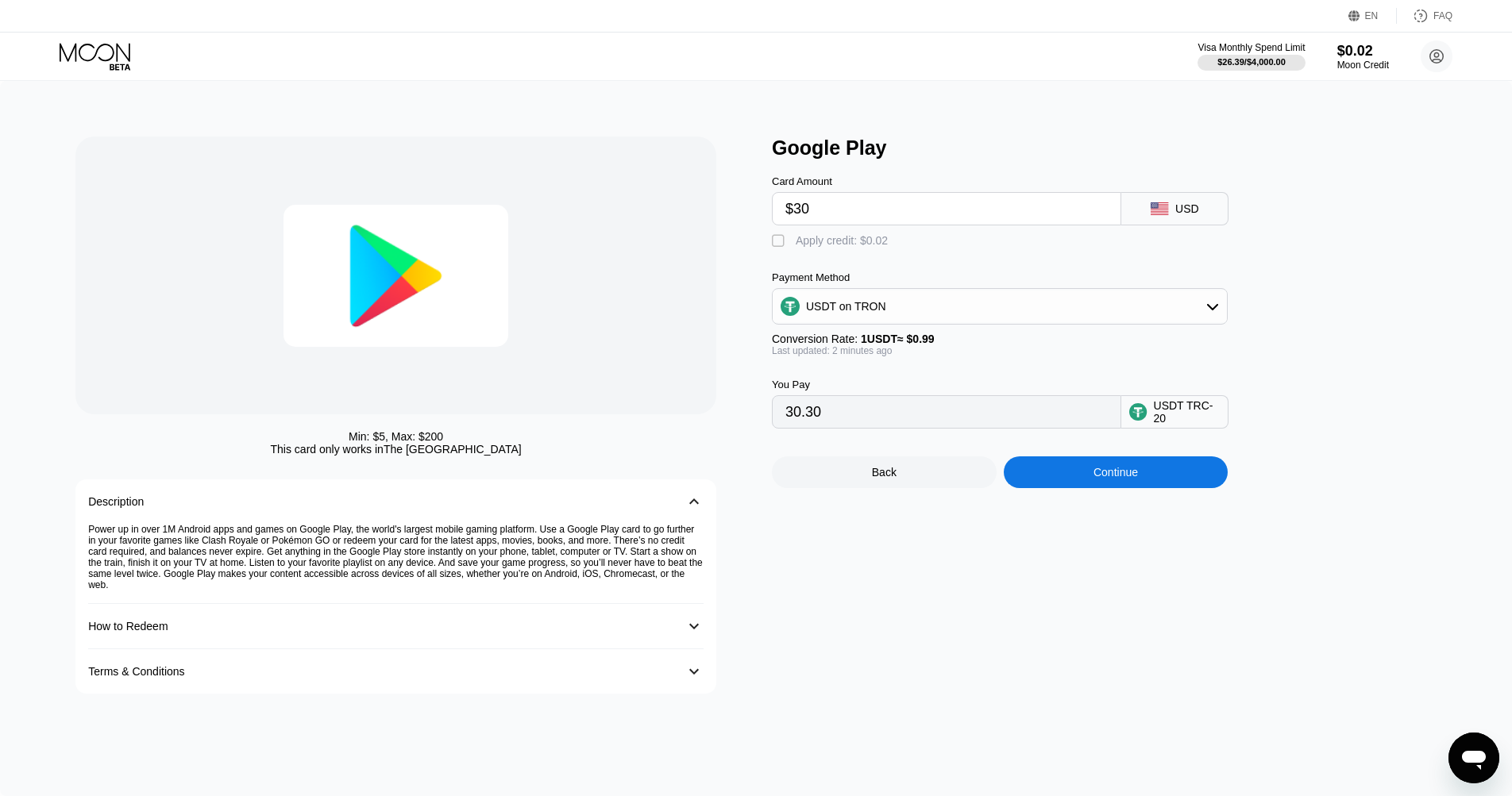
type input "30.28"
drag, startPoint x: 819, startPoint y: 217, endPoint x: 842, endPoint y: 216, distance: 23.0
click at [797, 209] on input "$30" at bounding box center [946, 208] width 322 height 32
type input "$2"
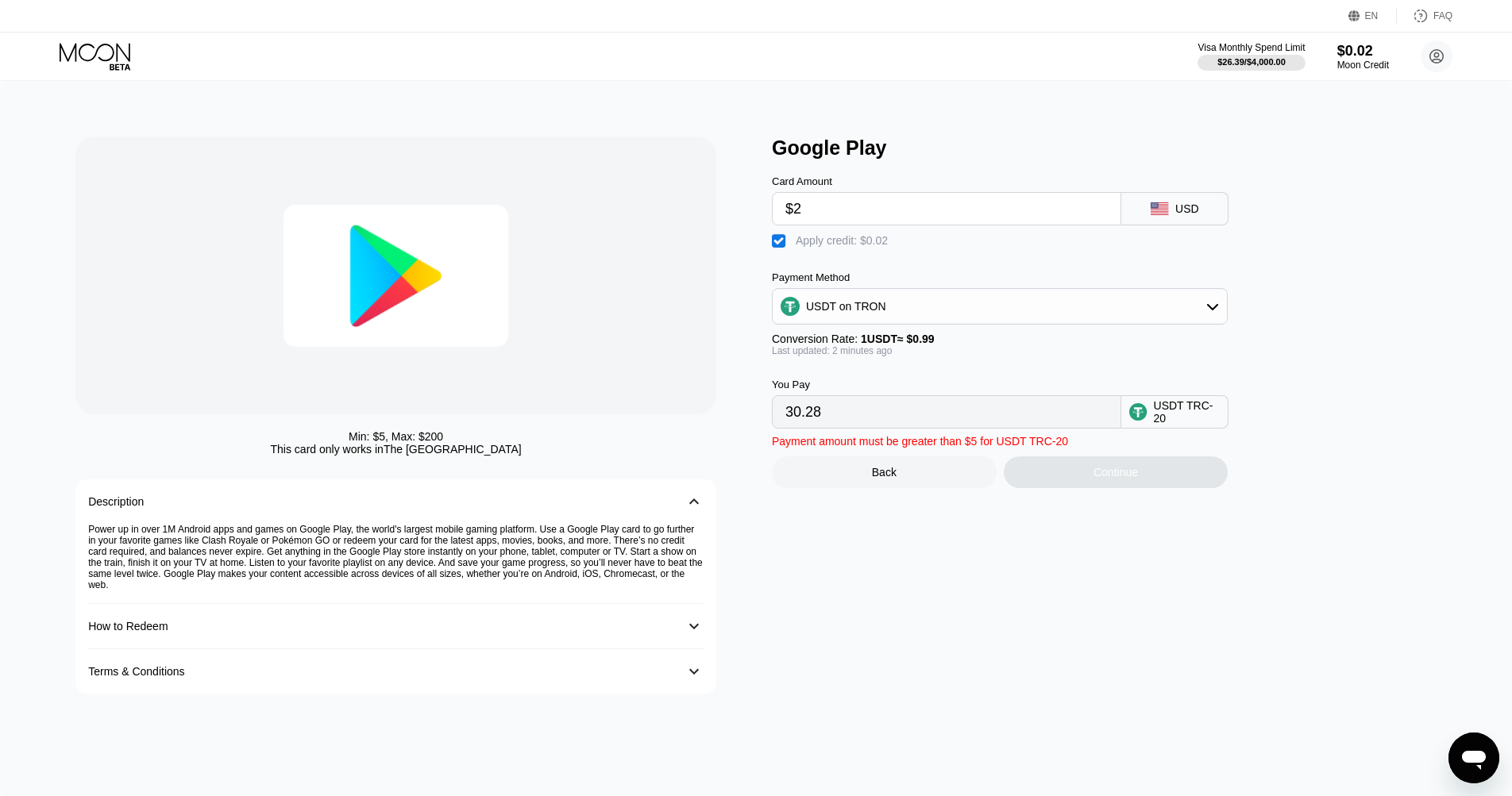
type input "2.00"
type input "$28"
type input "28.26"
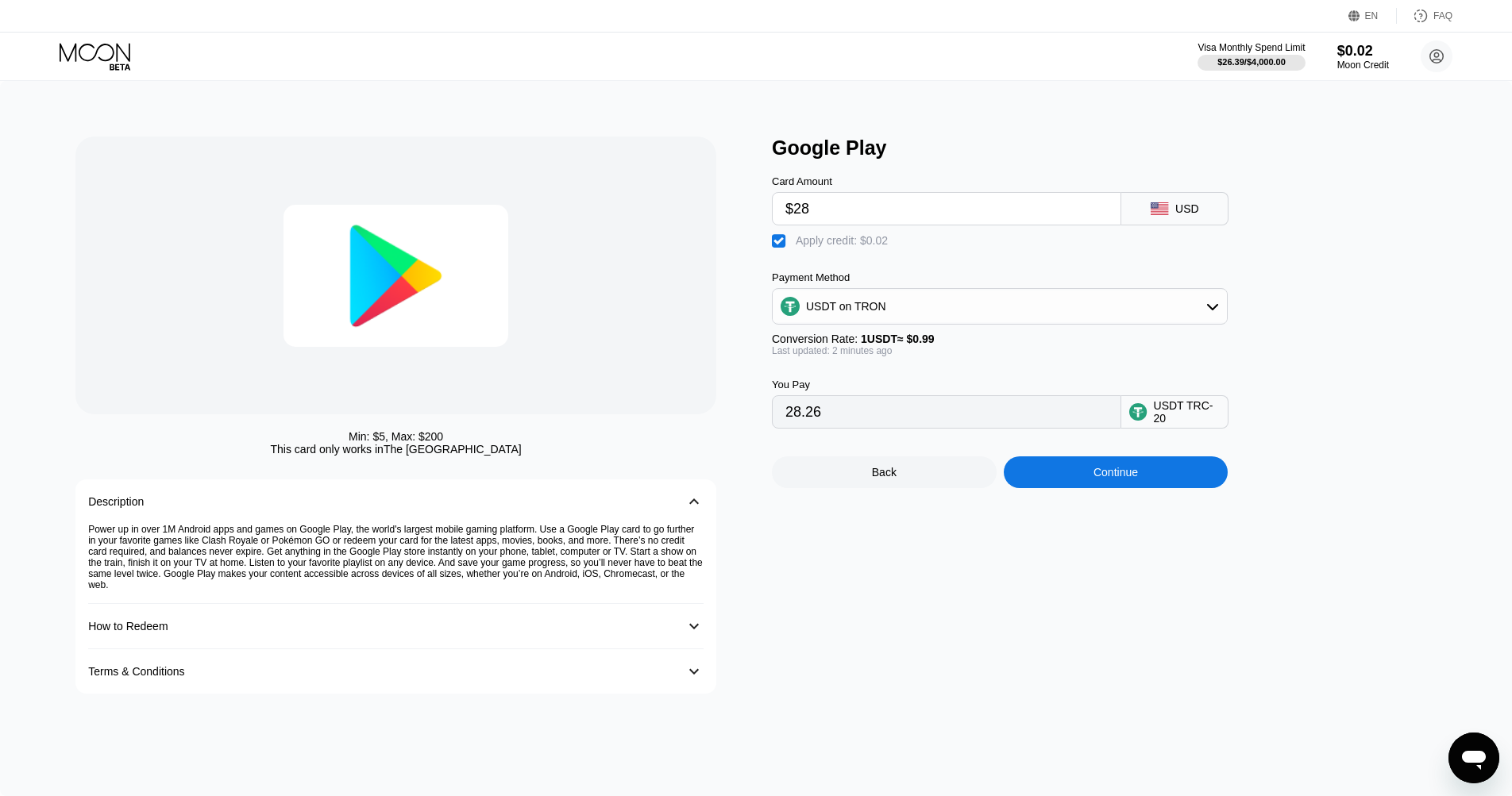
type input "$28"
click at [1154, 469] on div "Continue" at bounding box center [1116, 472] width 225 height 32
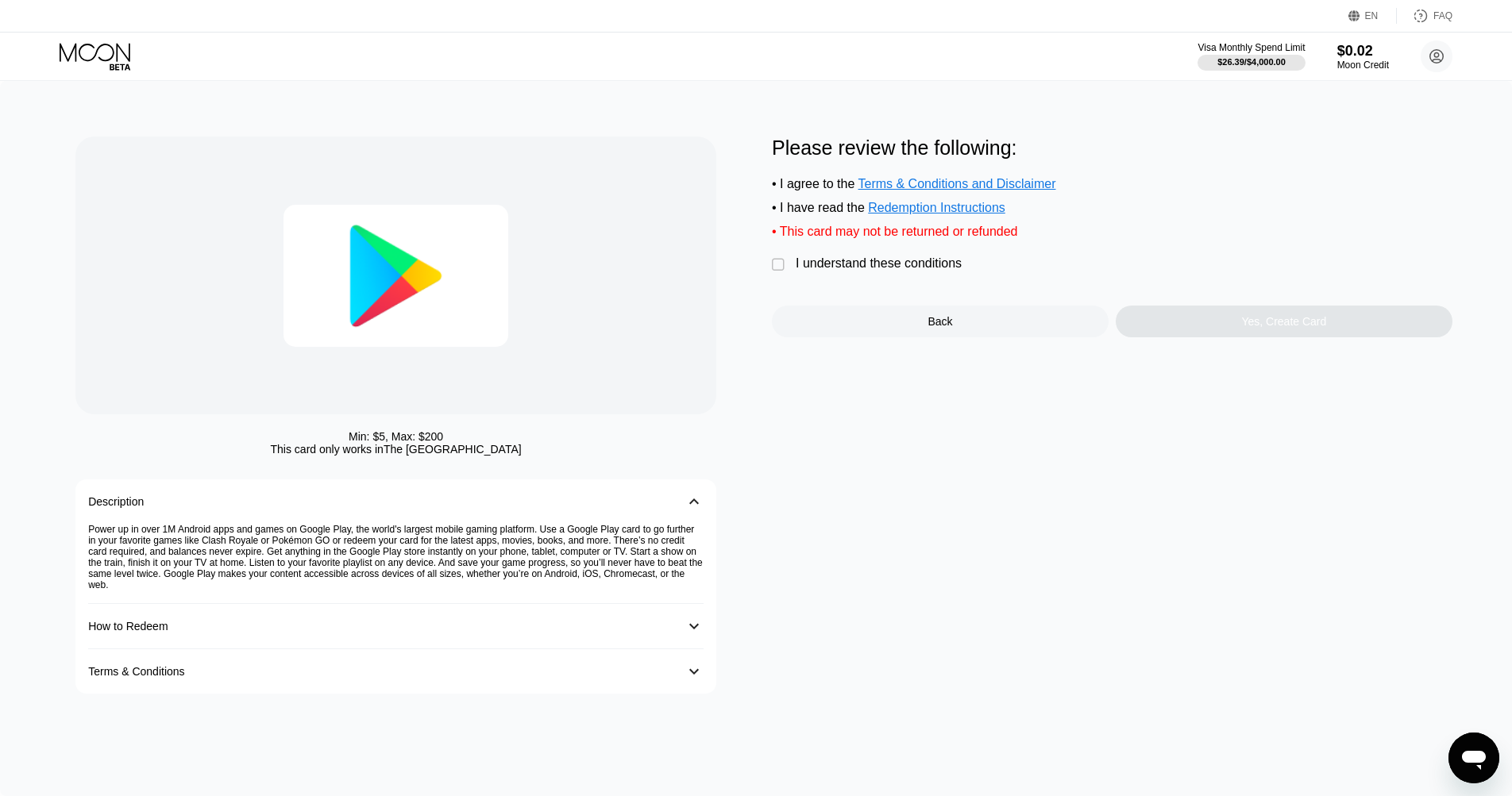
drag, startPoint x: 776, startPoint y: 265, endPoint x: 794, endPoint y: 268, distance: 18.2
click at [776, 265] on div "" at bounding box center [779, 265] width 16 height 16
click at [1191, 320] on div "Yes, Create Card" at bounding box center [1284, 321] width 337 height 32
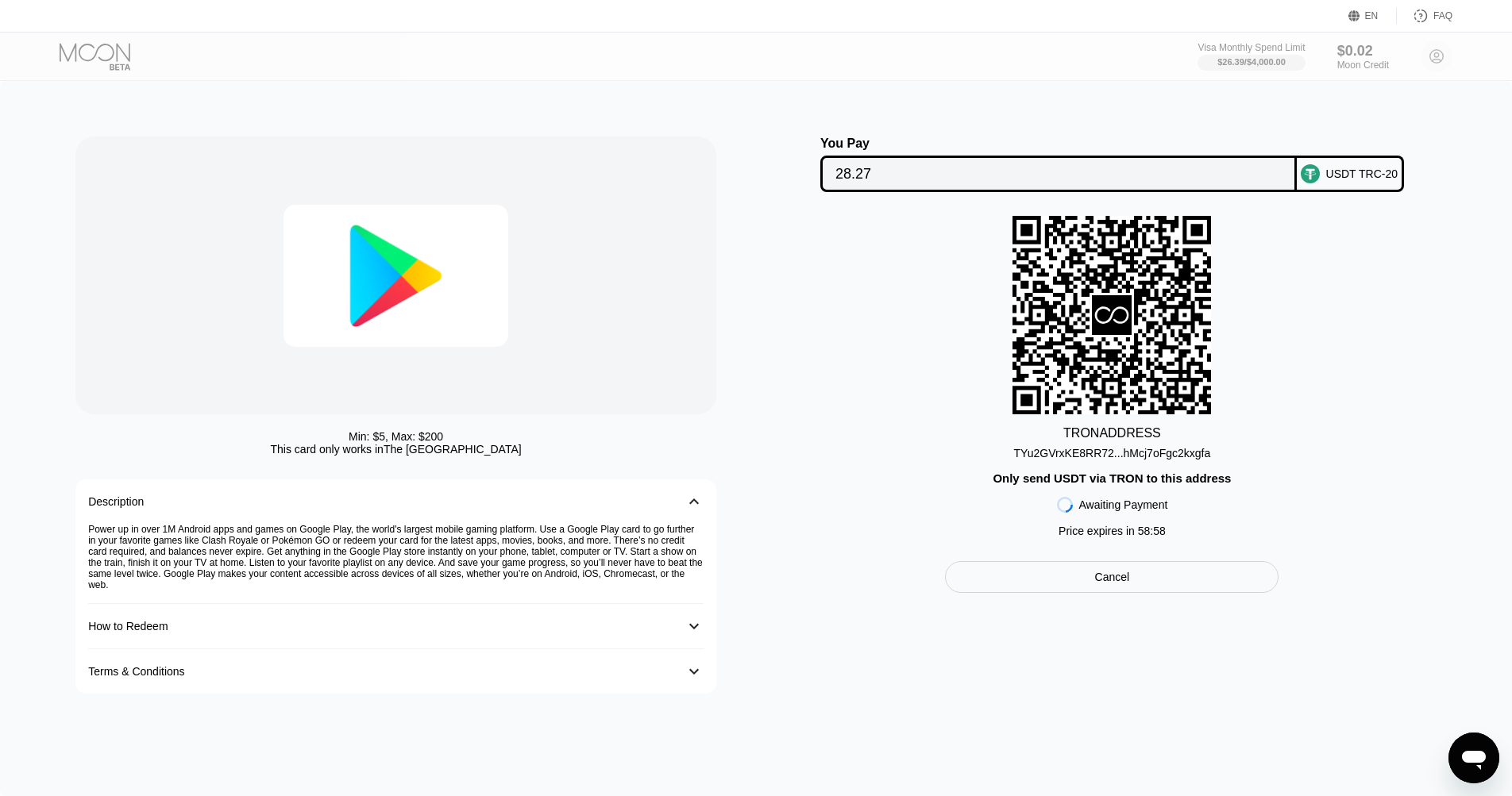
click at [1172, 456] on div "TYu2GVrxKE8RR72...hMcj7oFgc2kxgfa" at bounding box center [1113, 453] width 197 height 12
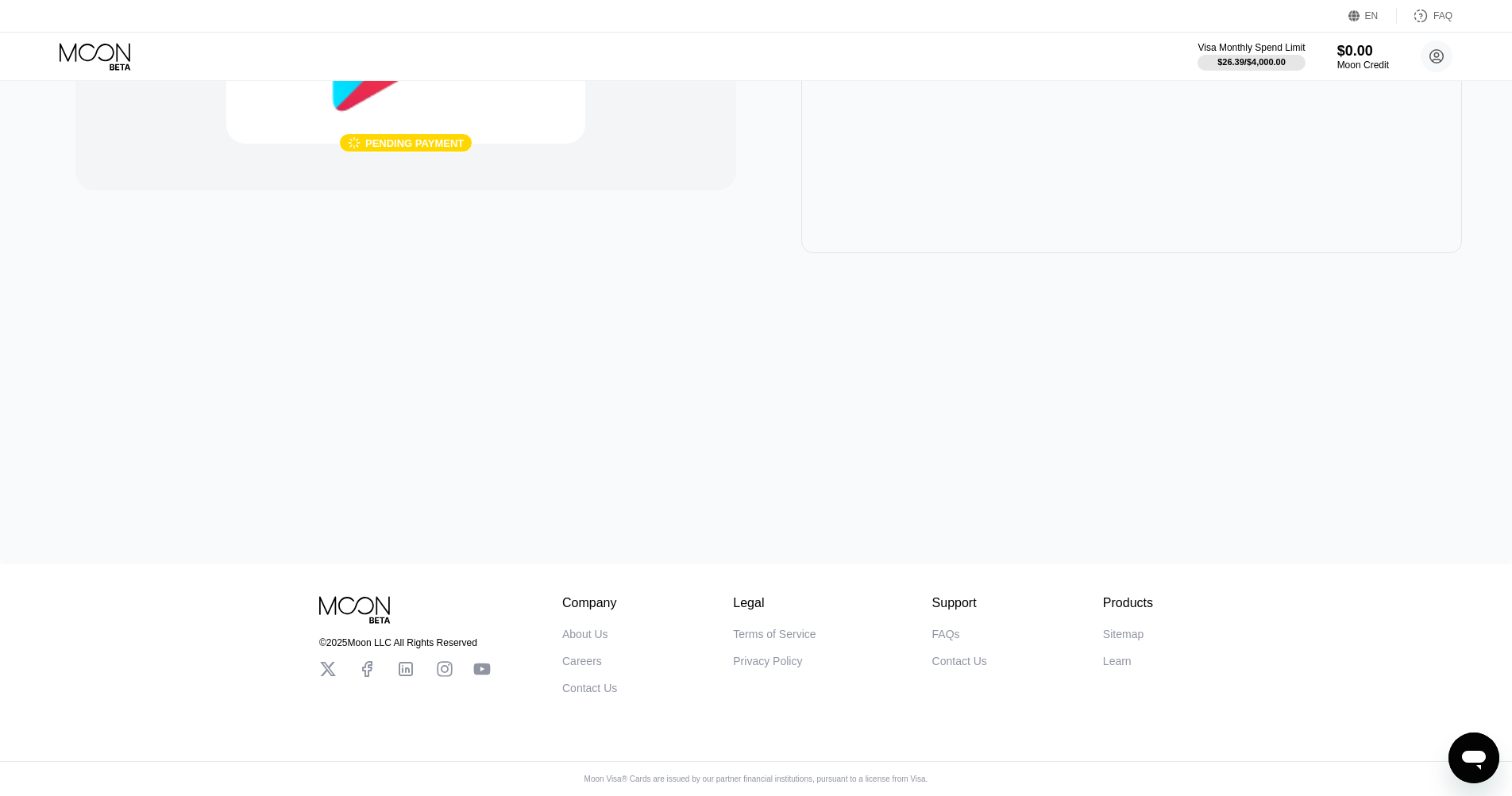
scroll to position [235, 0]
click at [108, 54] on icon at bounding box center [97, 57] width 74 height 28
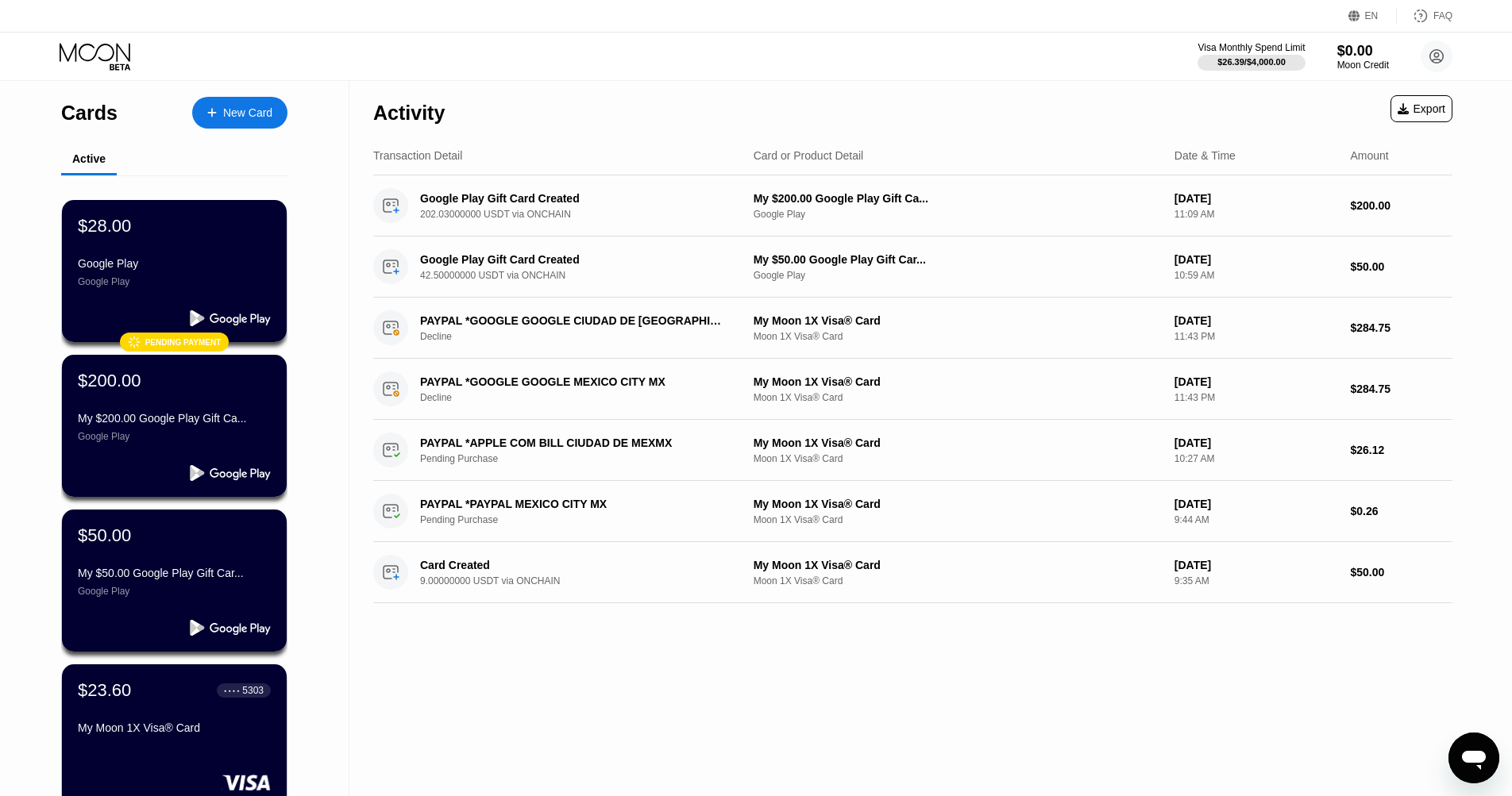
click at [781, 674] on div "Activity Export Transaction Detail Card or Product Detail Date & Time Amount Go…" at bounding box center [913, 468] width 1127 height 775
click at [209, 239] on div "$28.00 Google Play Google Play" at bounding box center [174, 251] width 194 height 72
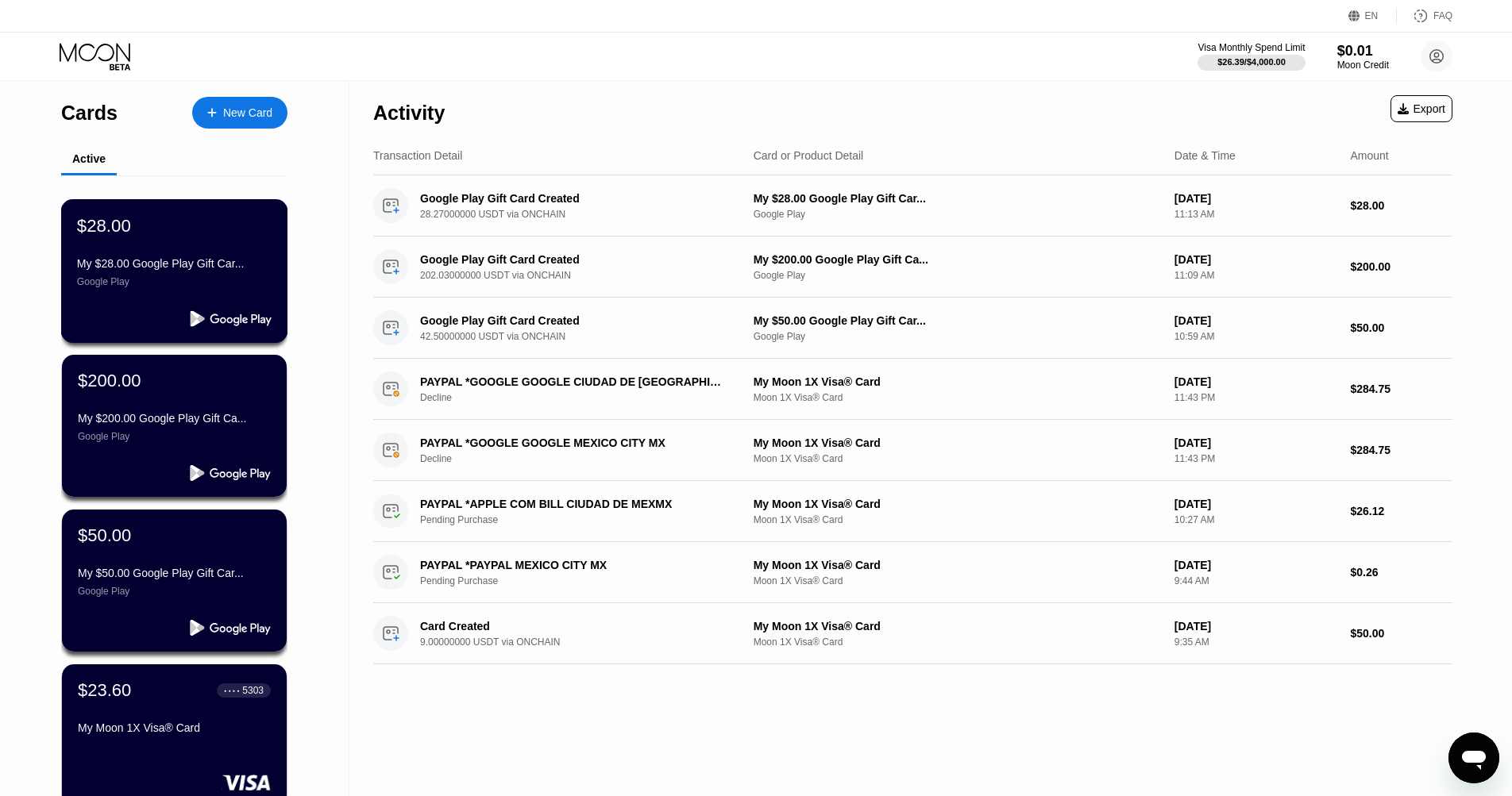
click at [216, 252] on div "$28.00 My $28.00 Google Play Gift Car... Google Play" at bounding box center [174, 251] width 194 height 72
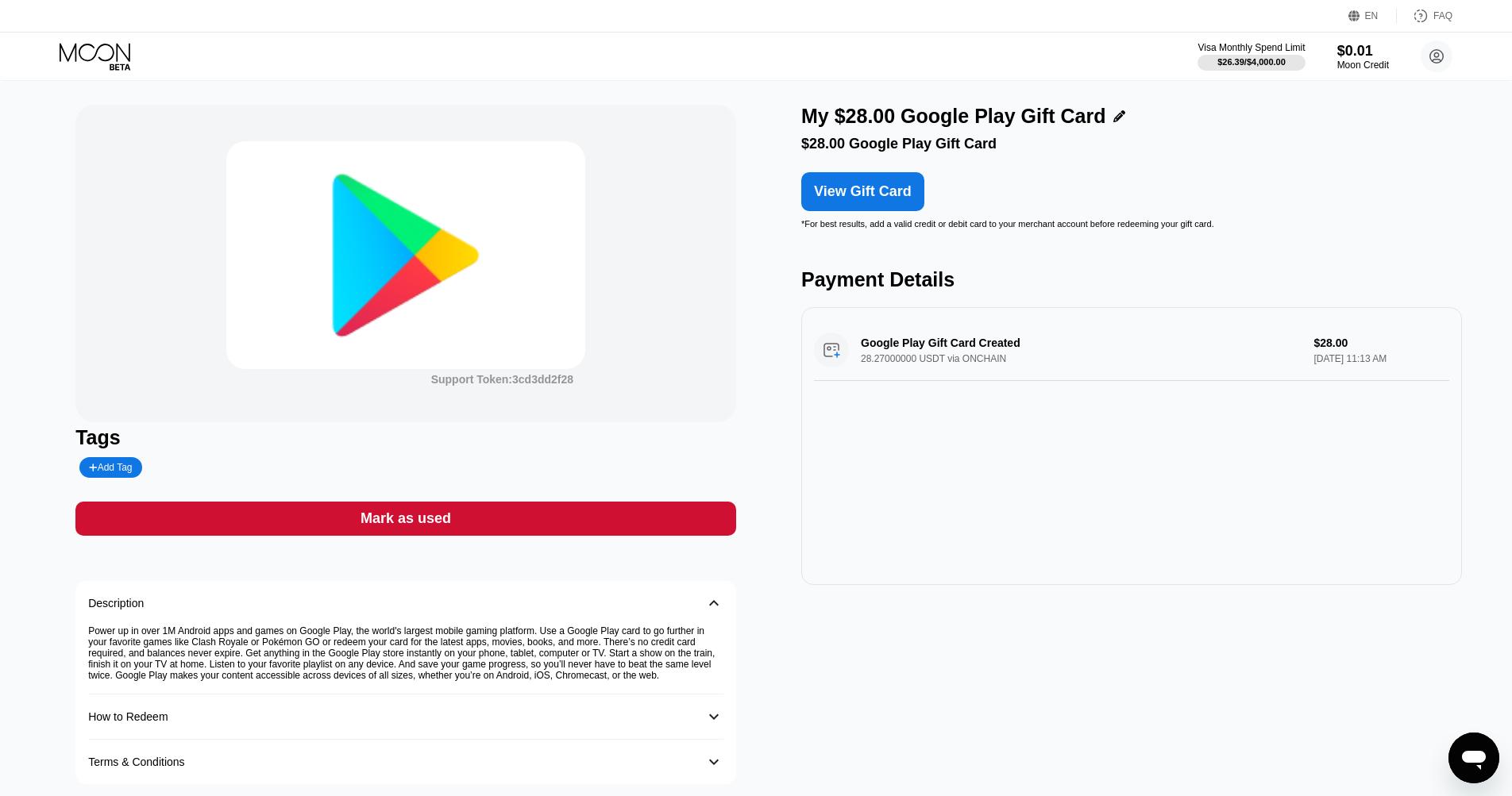
click at [832, 194] on div "View Gift Card" at bounding box center [863, 192] width 98 height 16
click at [90, 52] on icon at bounding box center [97, 57] width 74 height 28
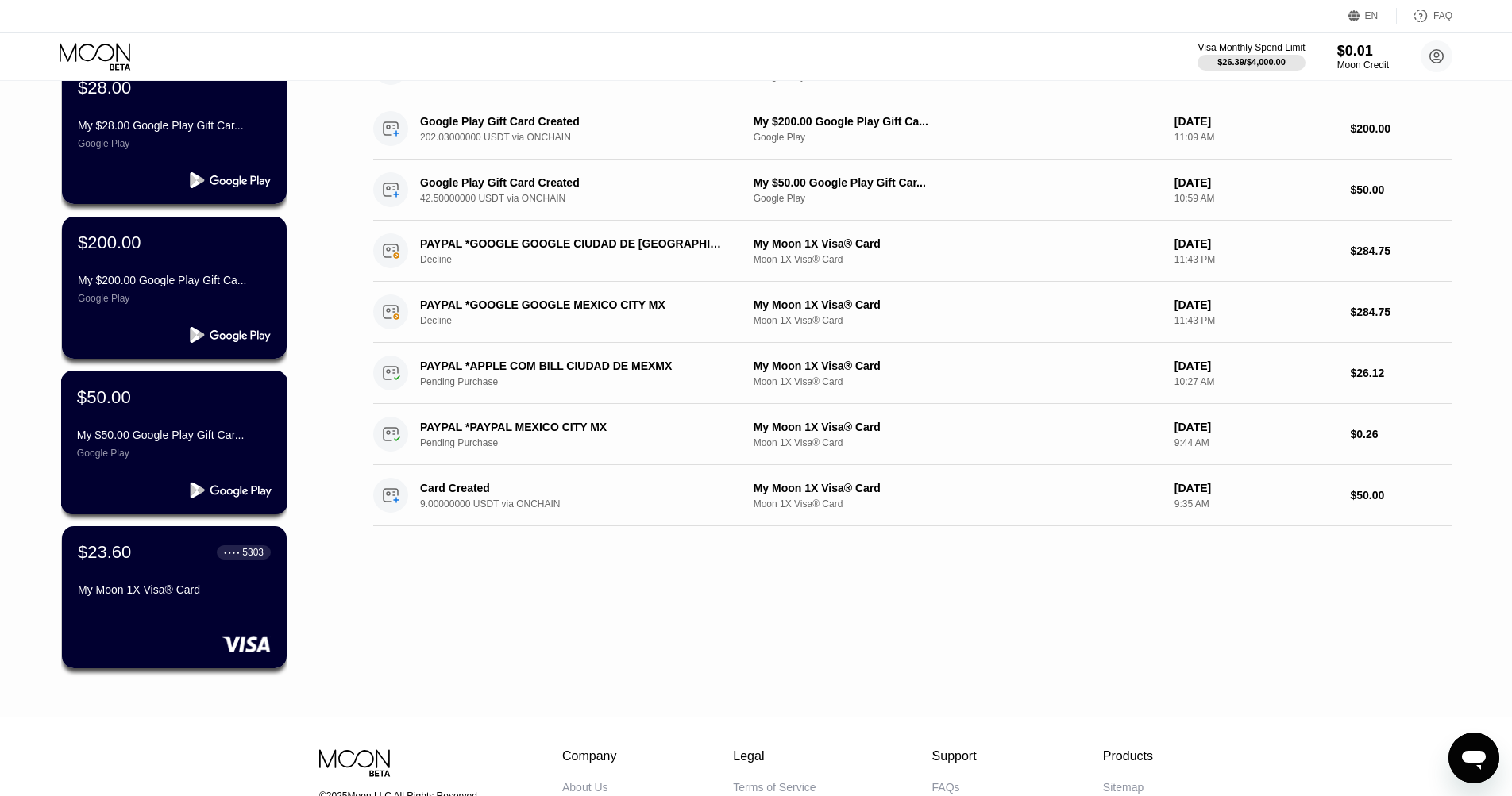
scroll to position [145, 0]
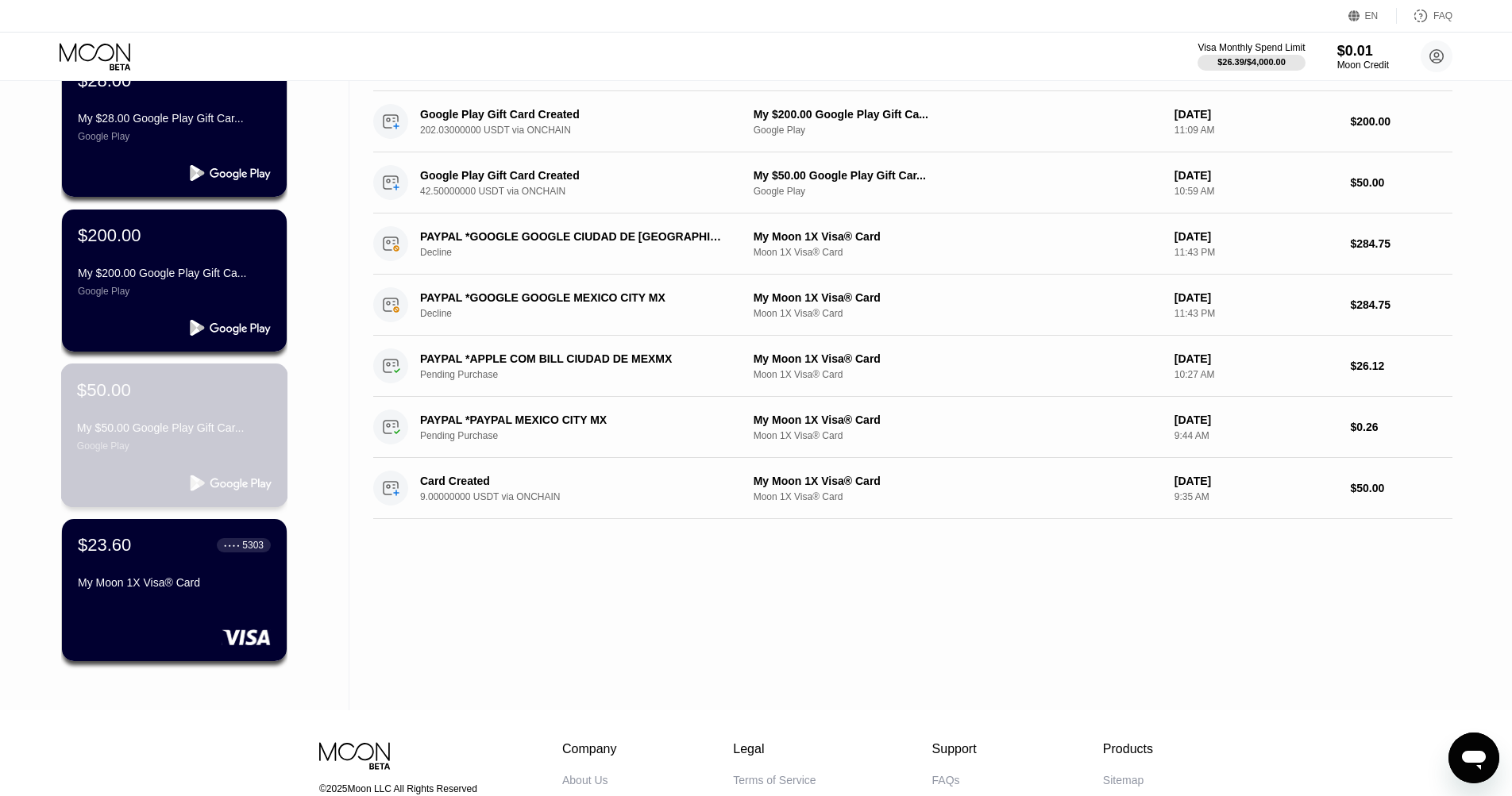
click at [214, 458] on div "$50.00 My $50.00 Google Play Gift Car... Google Play" at bounding box center [175, 435] width 227 height 143
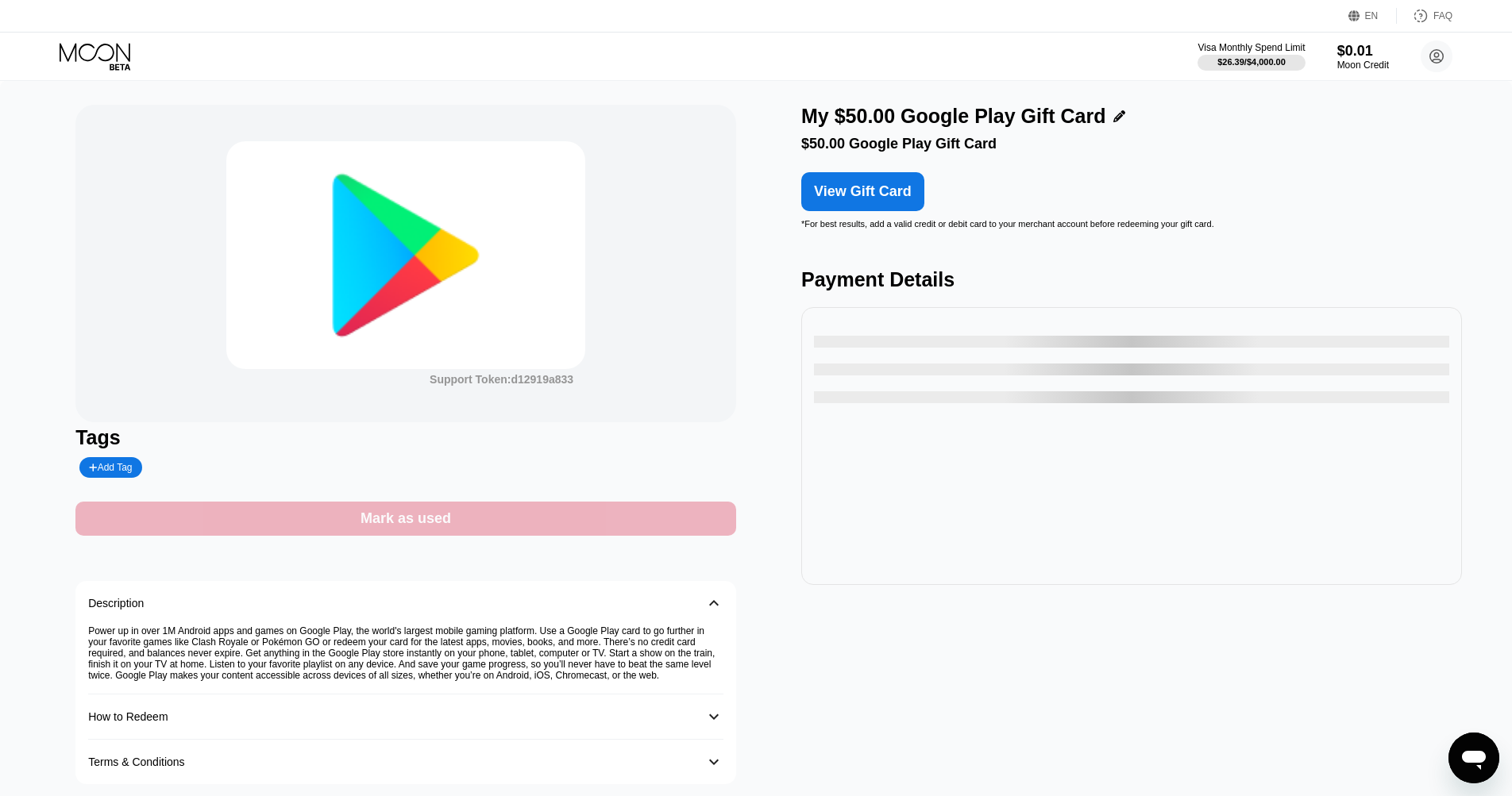
click at [448, 512] on div "Mark as used" at bounding box center [406, 519] width 90 height 18
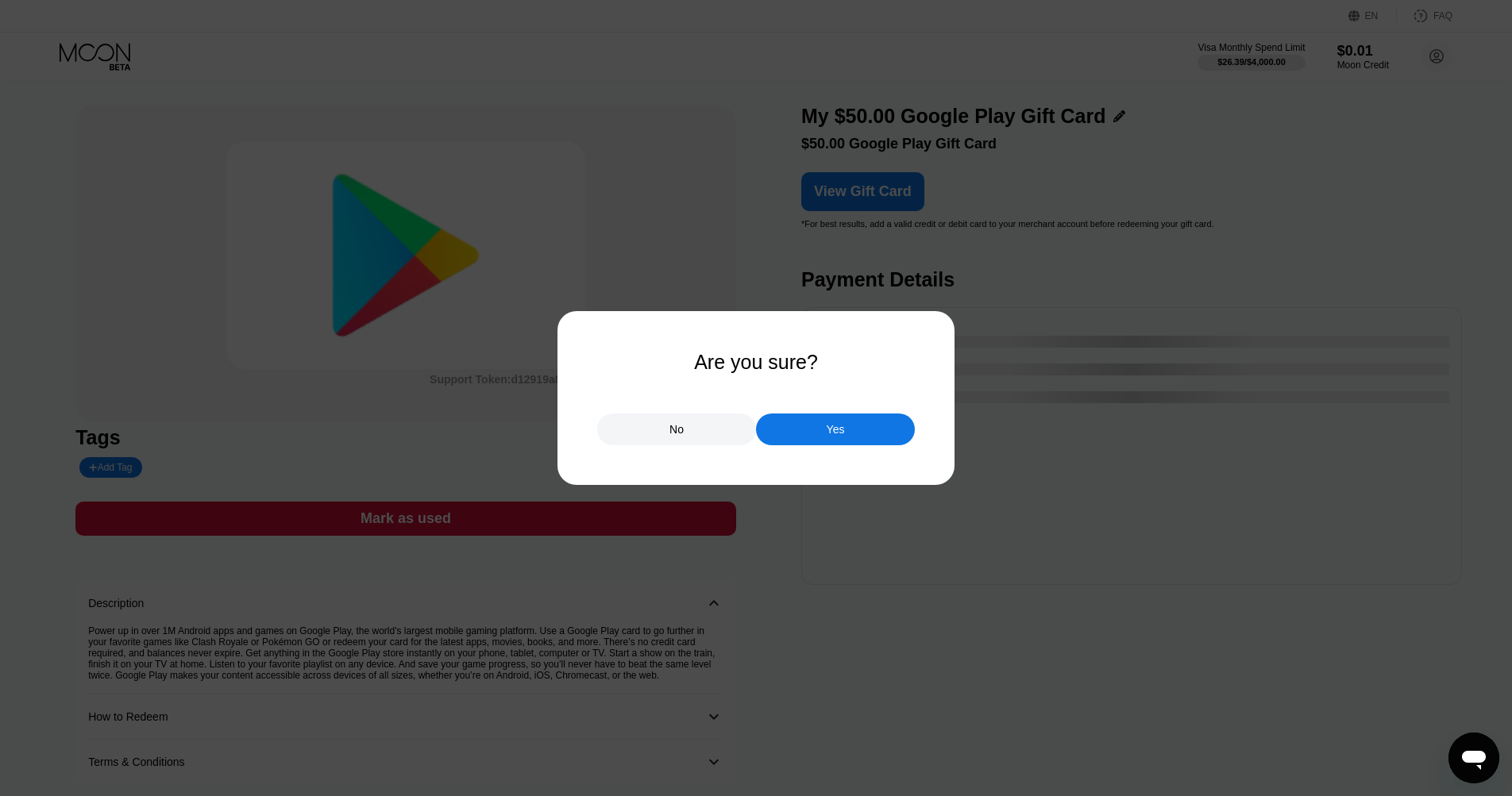
click at [794, 434] on div "Yes" at bounding box center [836, 430] width 159 height 32
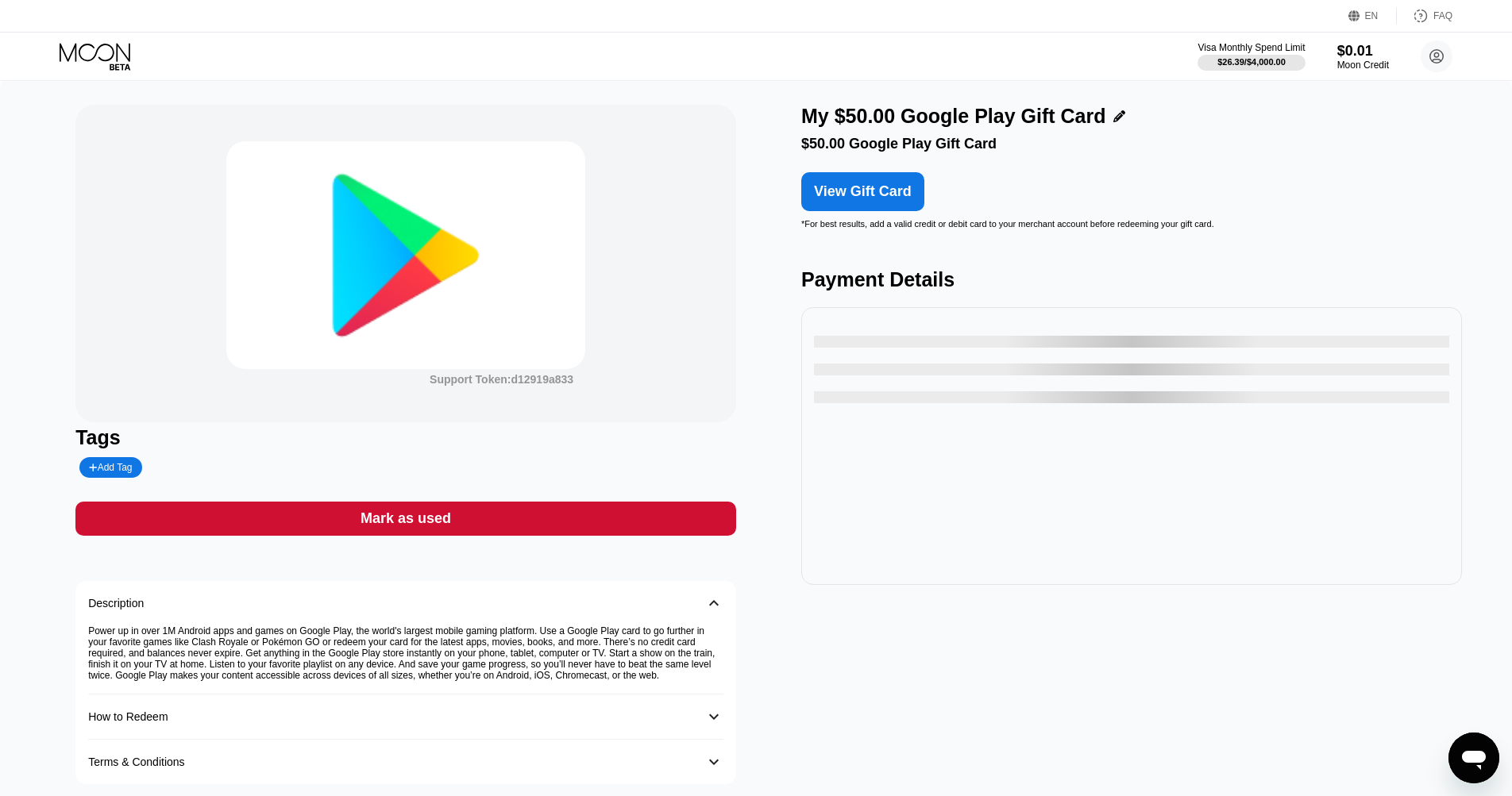
click at [81, 60] on icon at bounding box center [97, 57] width 74 height 28
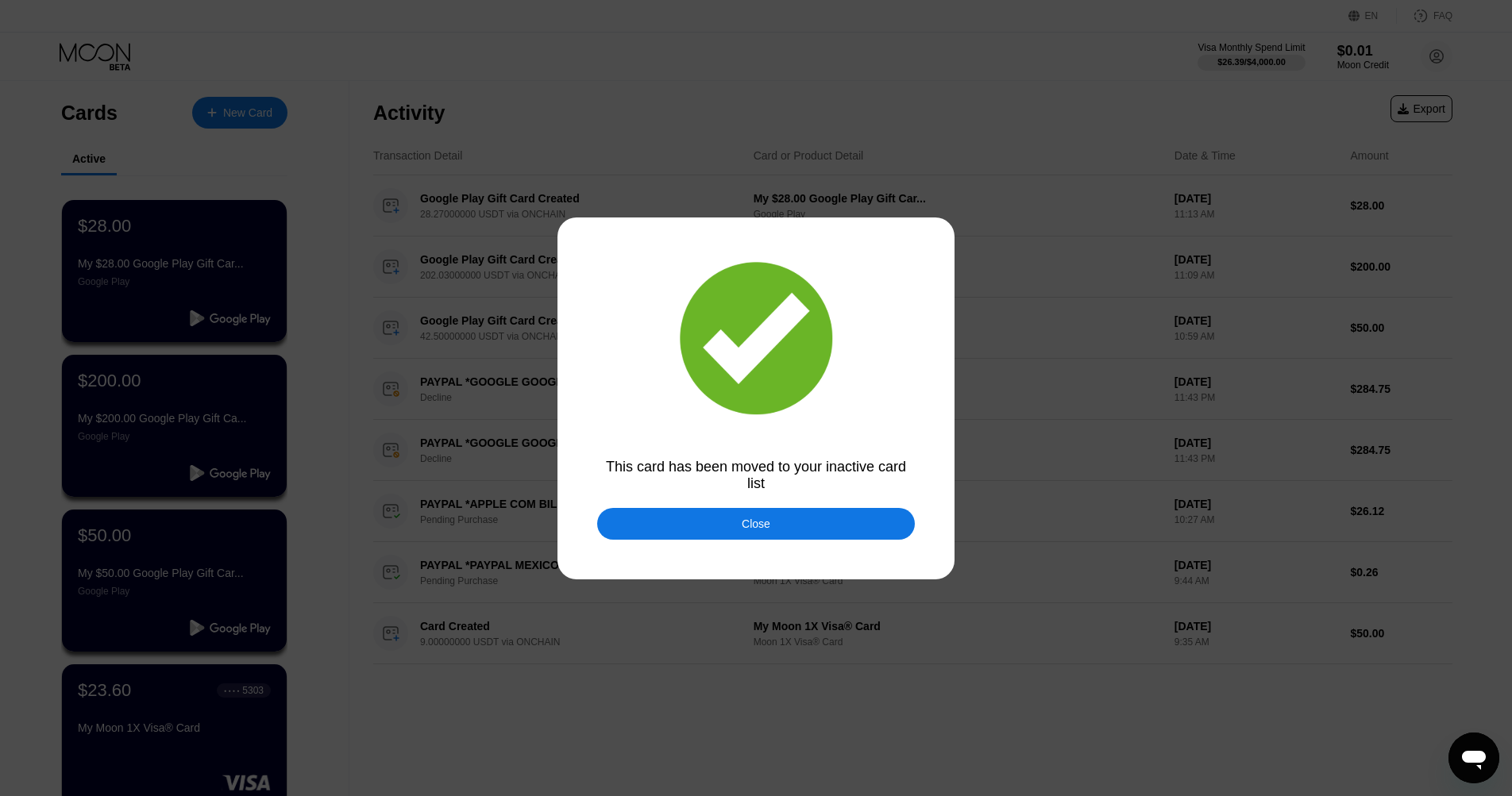
click at [697, 515] on div "Close" at bounding box center [755, 524] width 317 height 32
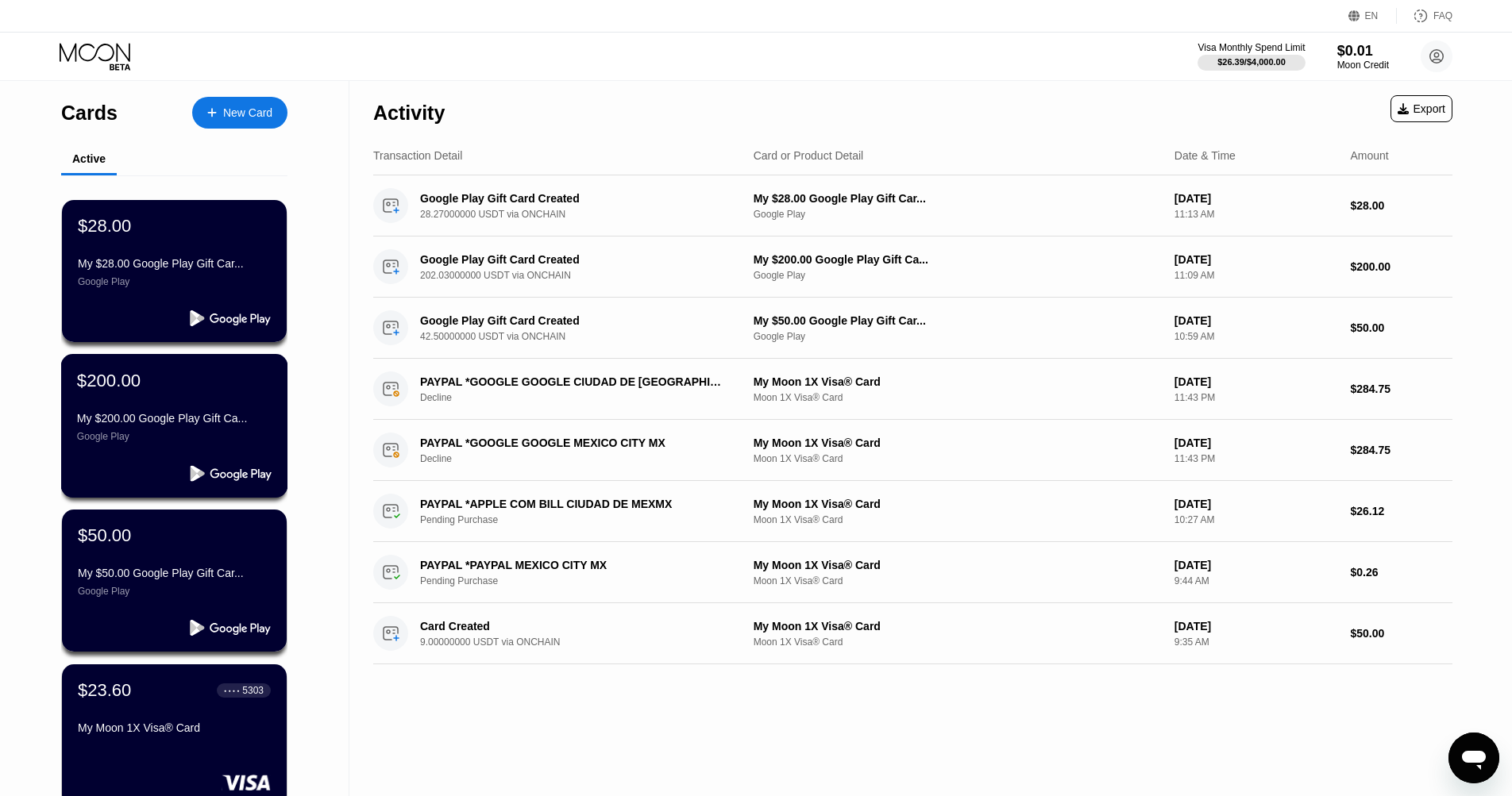
click at [184, 438] on div "Google Play" at bounding box center [174, 437] width 194 height 11
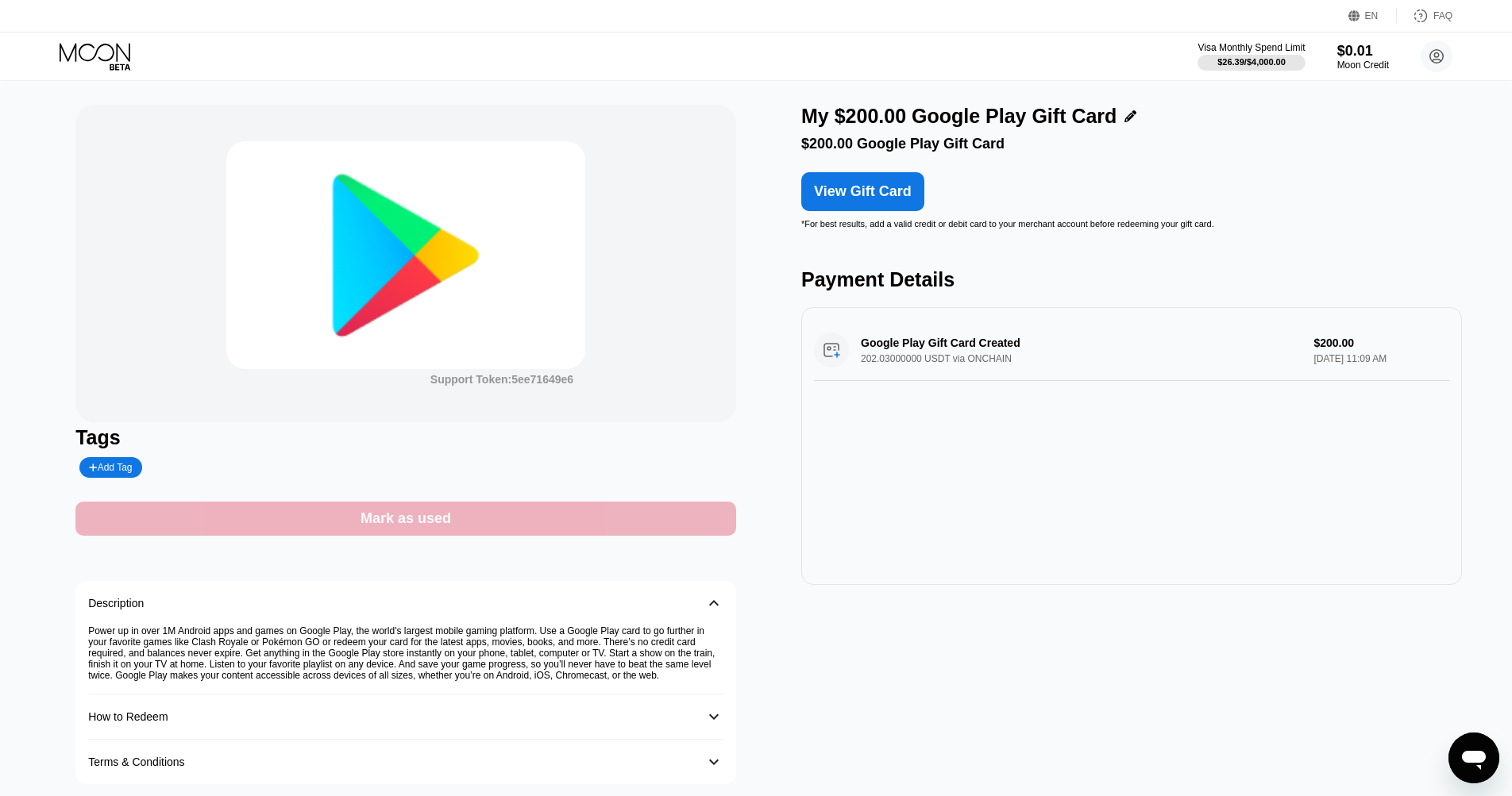
click at [377, 517] on div "Mark as used" at bounding box center [406, 519] width 90 height 18
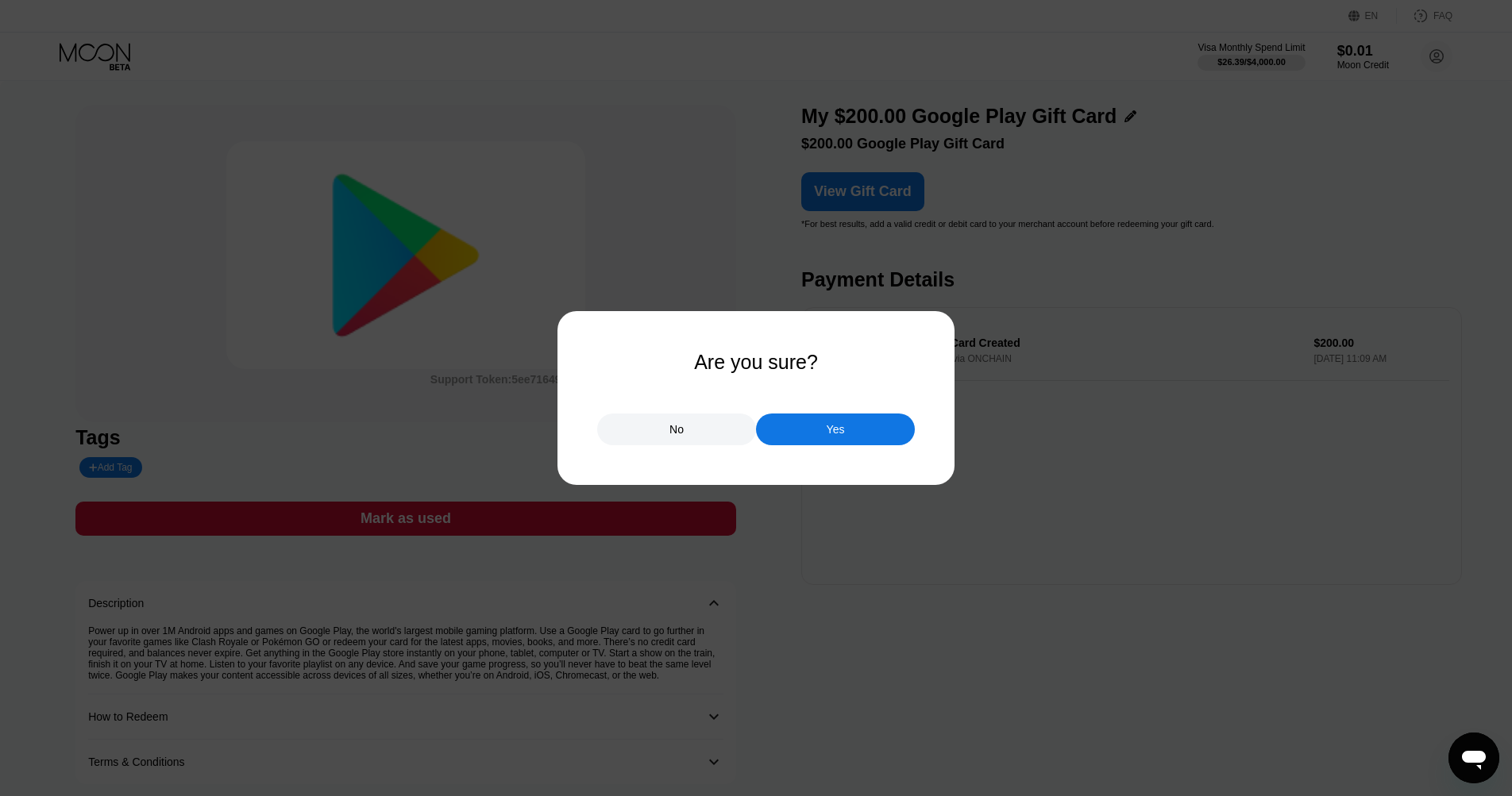
click at [794, 438] on div "Yes" at bounding box center [836, 430] width 159 height 32
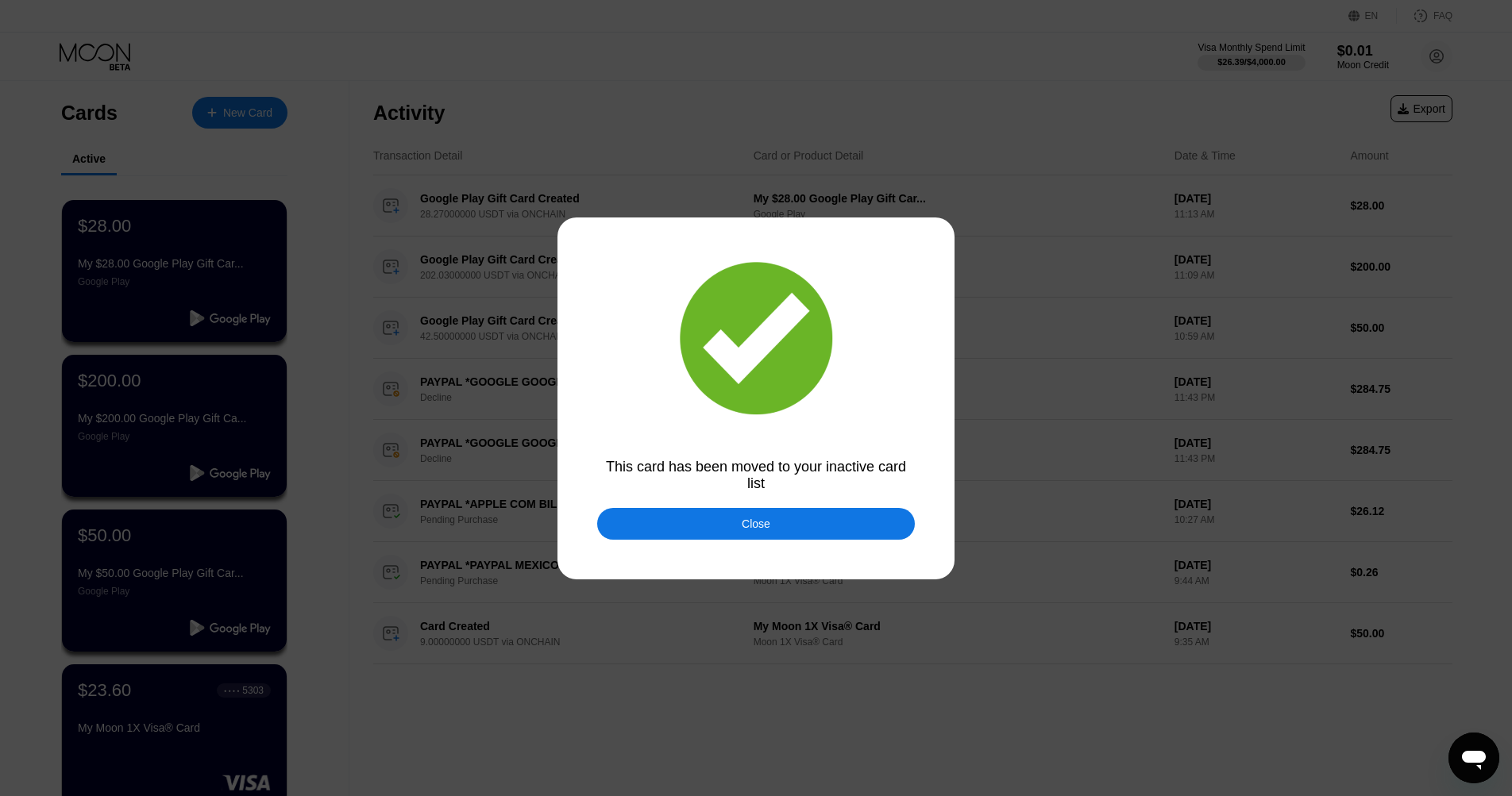
click at [615, 515] on div "Close" at bounding box center [755, 524] width 317 height 32
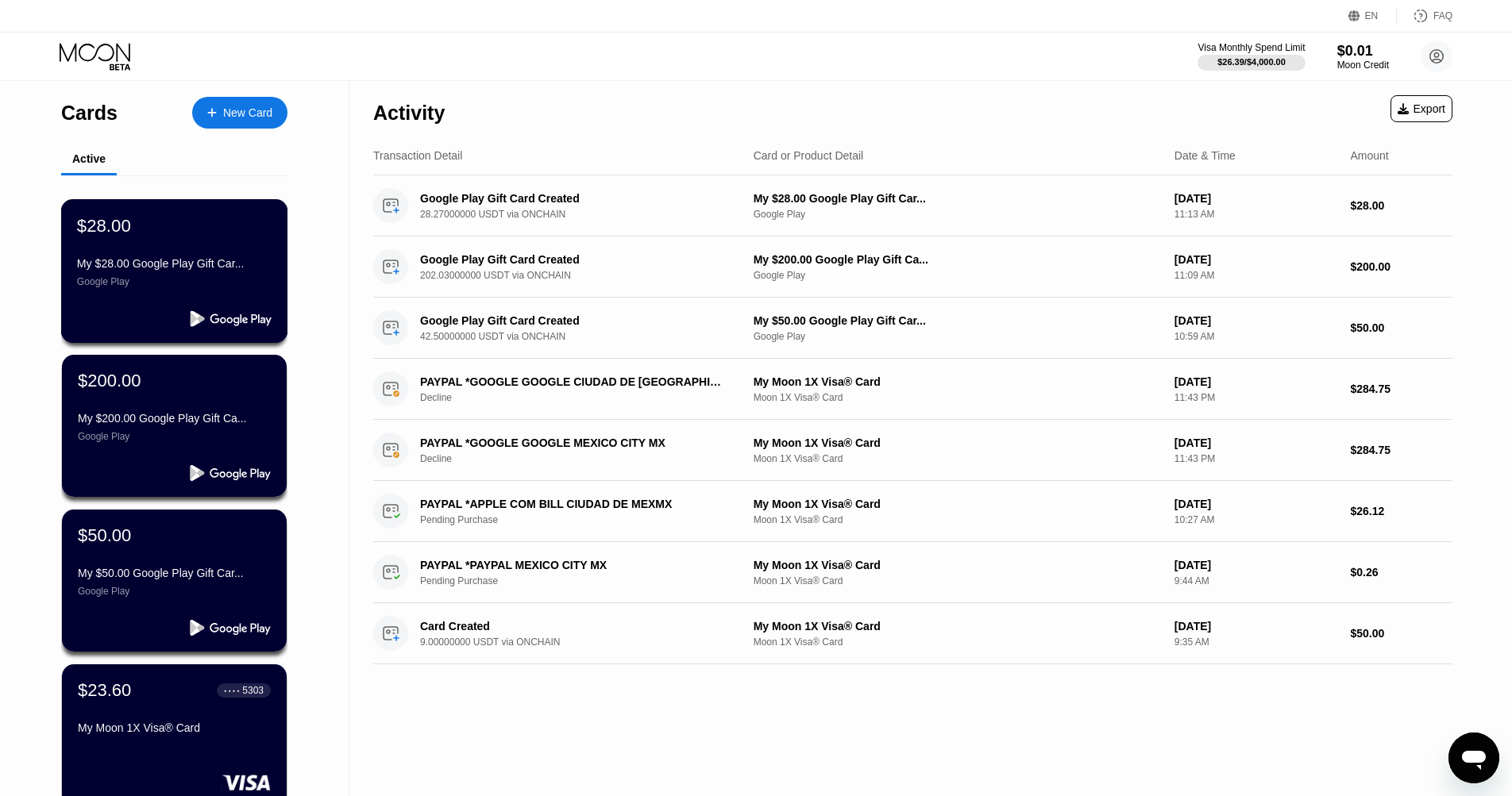
click at [153, 275] on div "My $28.00 Google Play Gift Car... Google Play" at bounding box center [174, 272] width 194 height 30
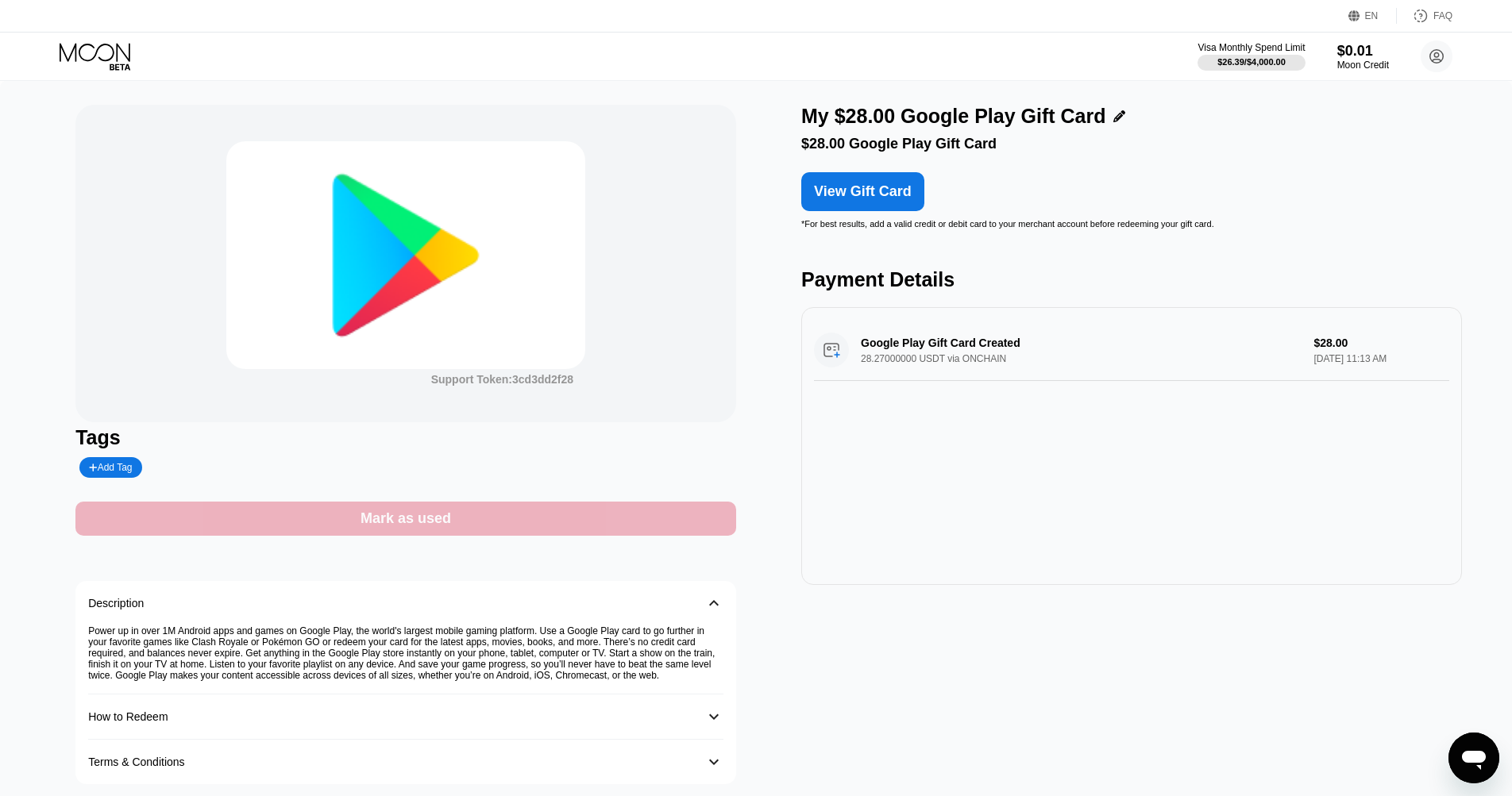
click at [454, 519] on div "Mark as used" at bounding box center [406, 519] width 661 height 34
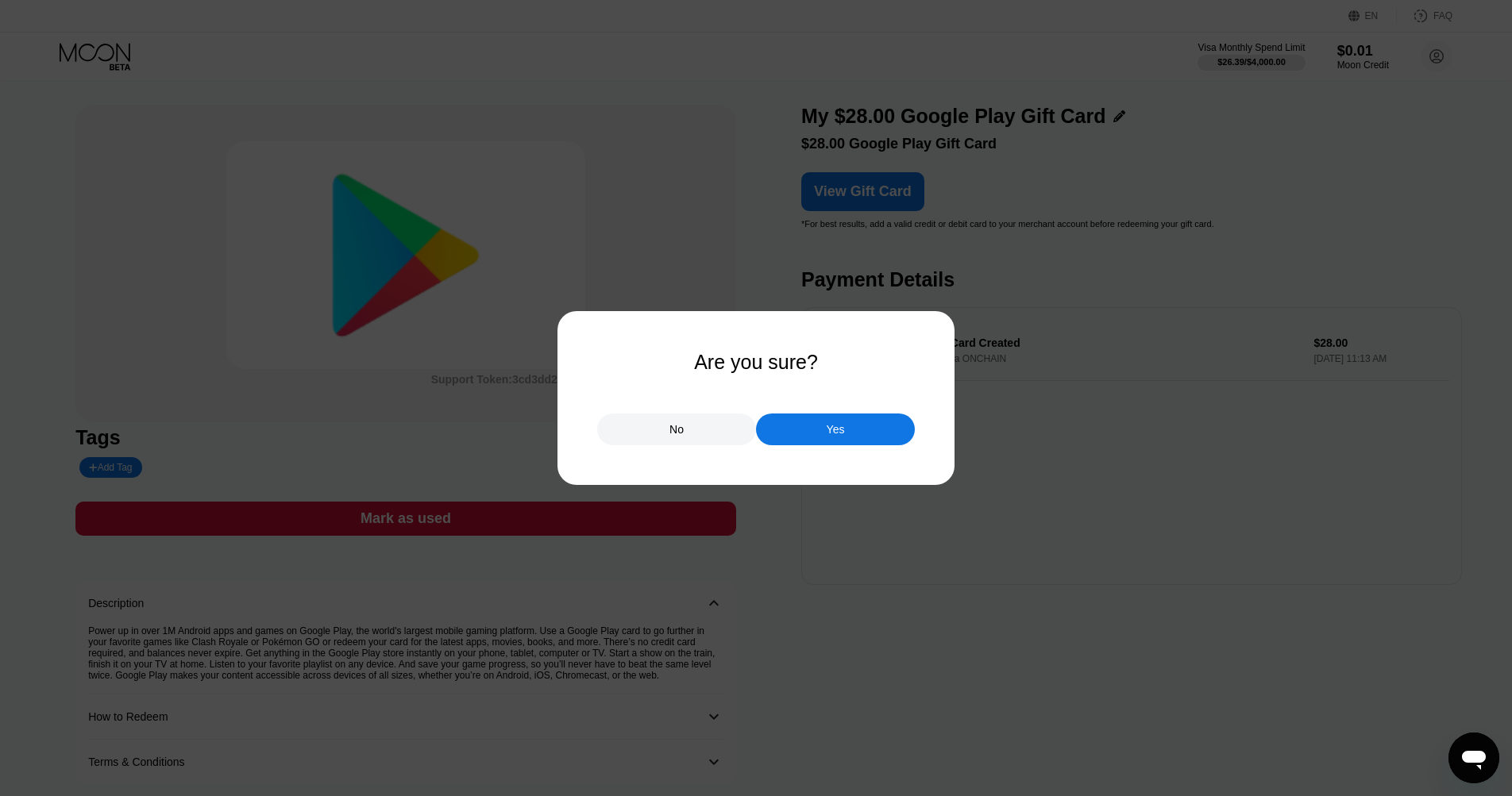
click at [781, 431] on div "Yes" at bounding box center [836, 430] width 159 height 32
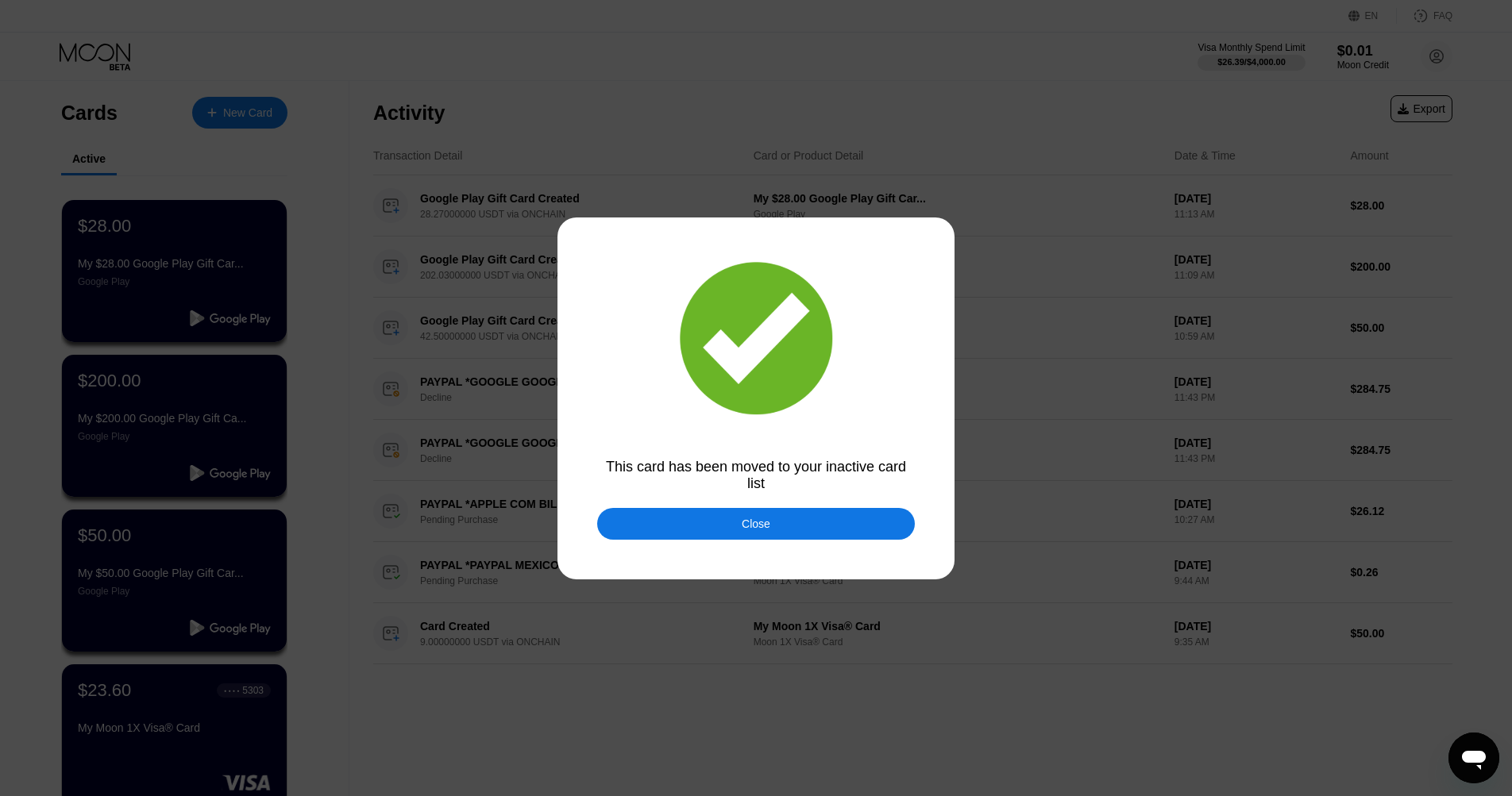
click at [804, 526] on div "Close" at bounding box center [755, 524] width 317 height 32
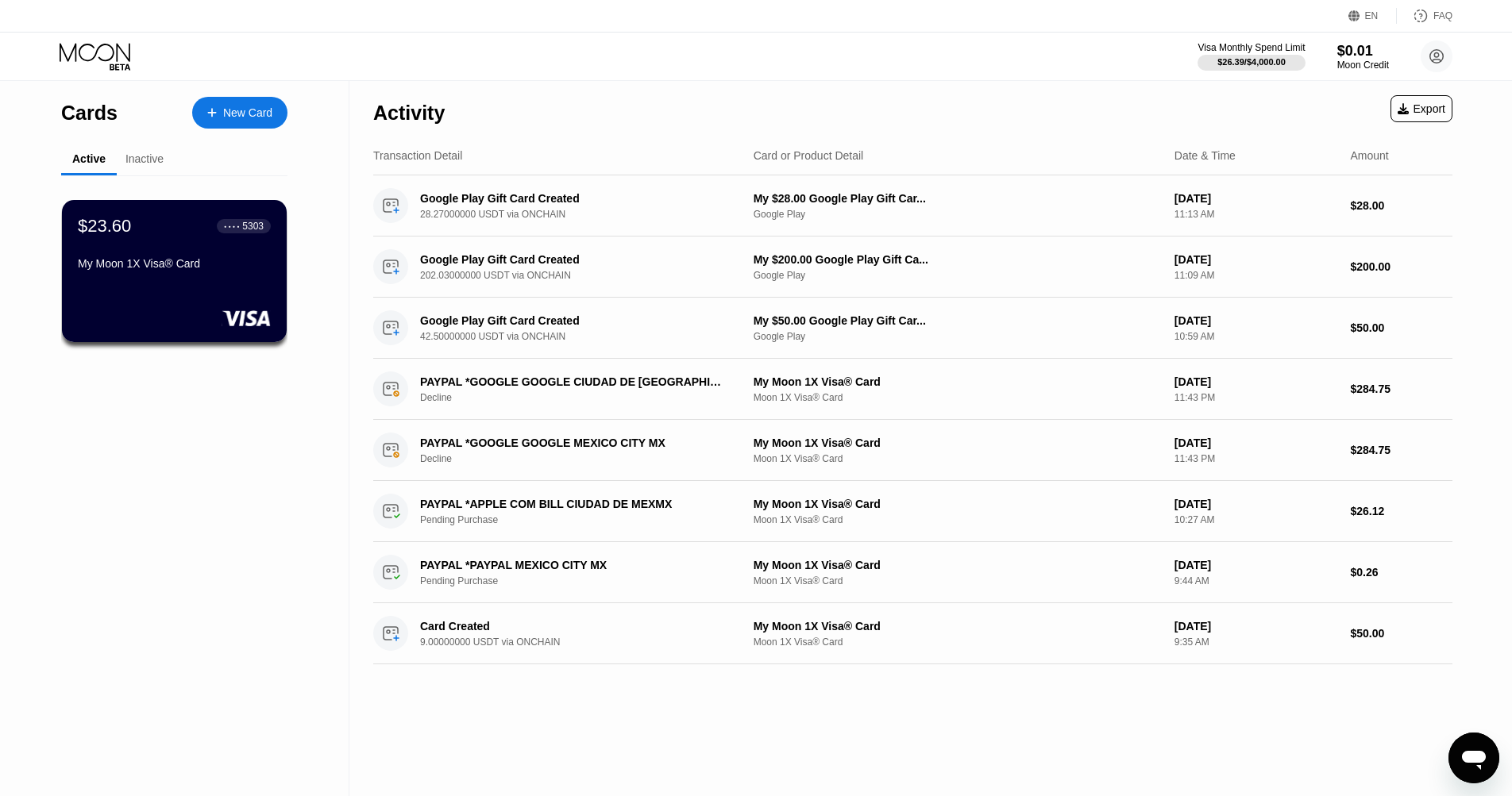
click at [151, 154] on div "Inactive" at bounding box center [144, 158] width 38 height 12
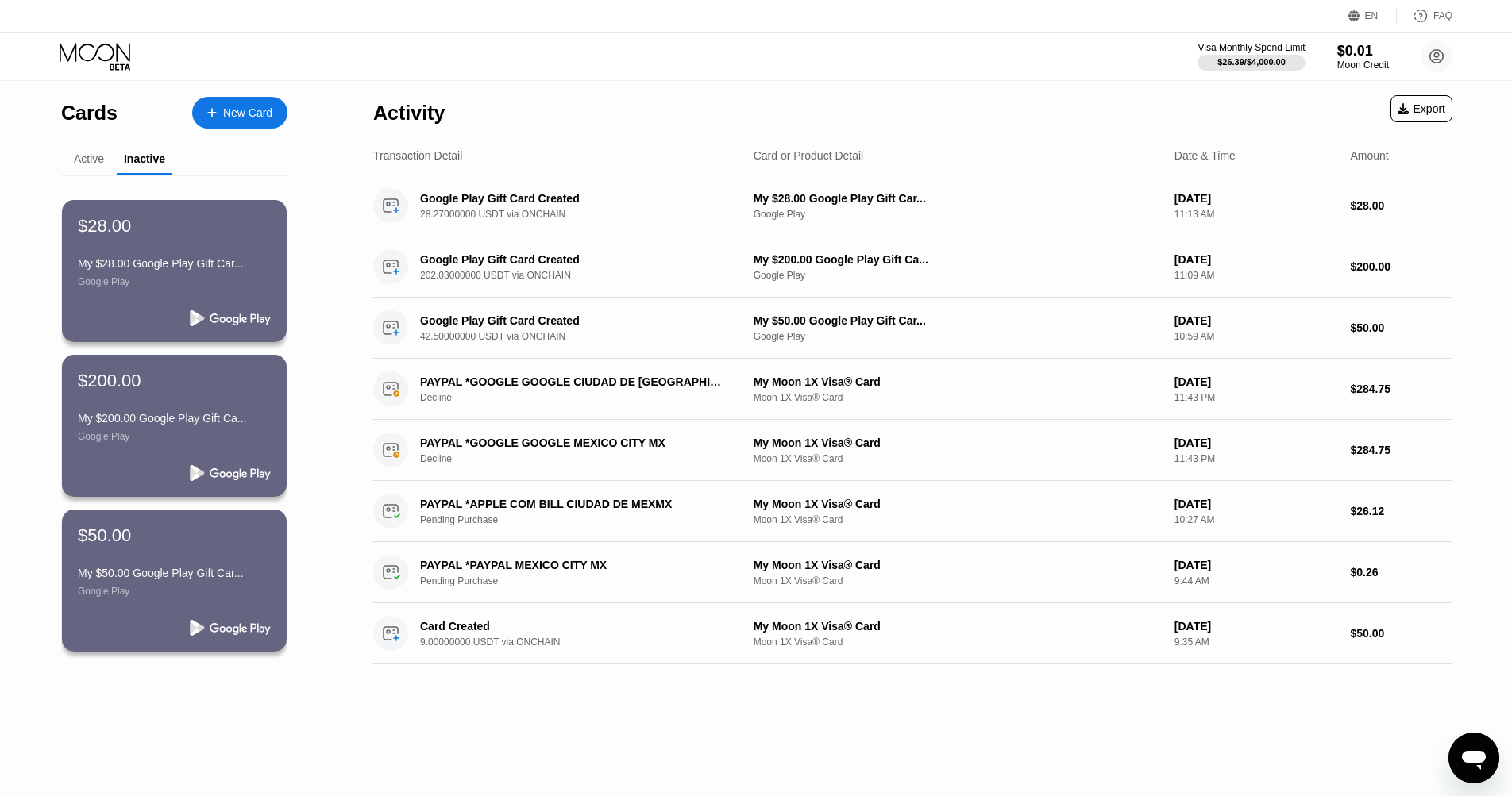
click at [86, 160] on div "Active" at bounding box center [89, 158] width 30 height 12
